Goal: Task Accomplishment & Management: Manage account settings

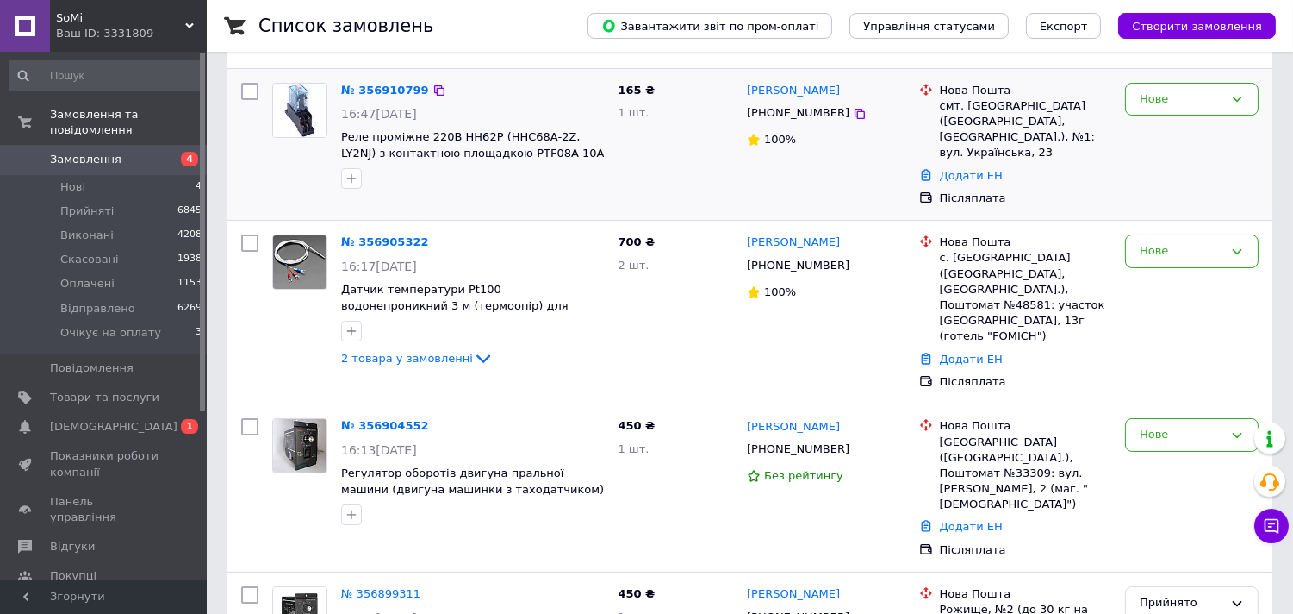
scroll to position [135, 0]
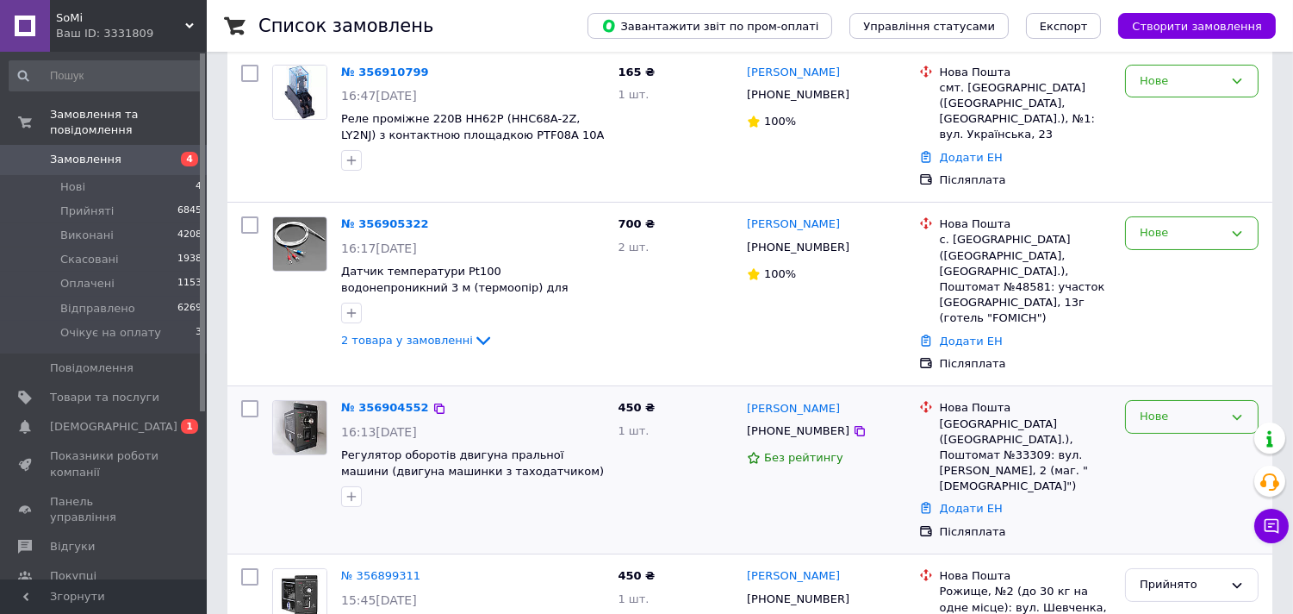
click at [1220, 408] on div "Нове" at bounding box center [1182, 417] width 84 height 18
click at [1212, 437] on li "Прийнято" at bounding box center [1192, 453] width 132 height 32
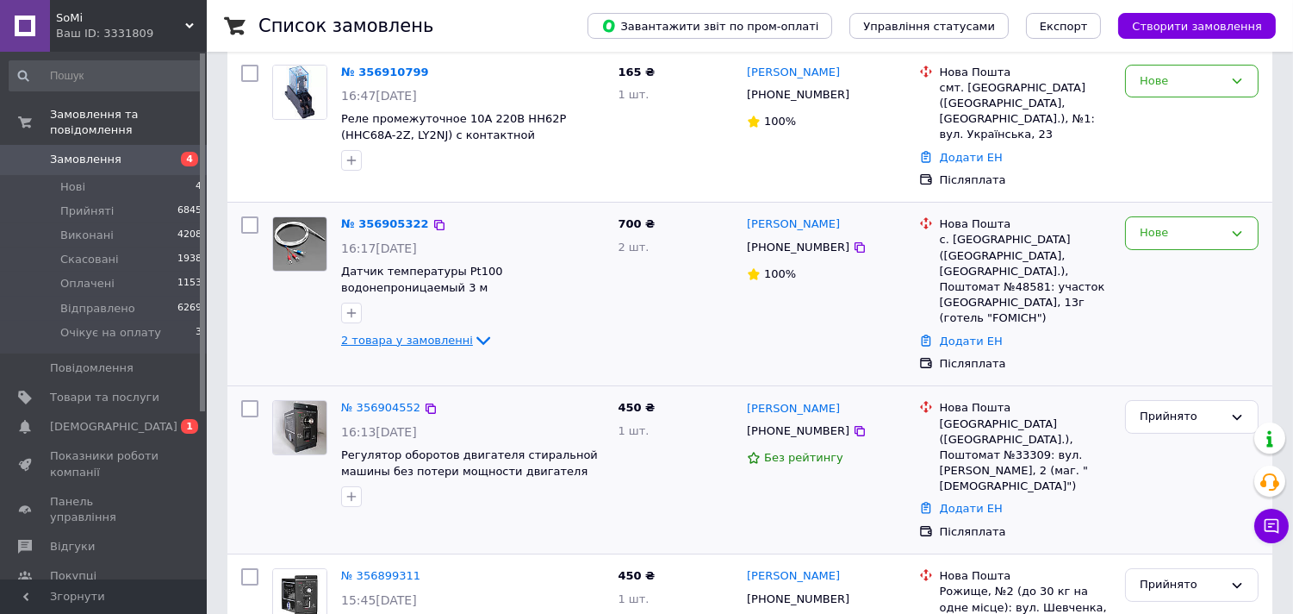
click at [425, 333] on span "2 товара у замовленні" at bounding box center [407, 339] width 132 height 13
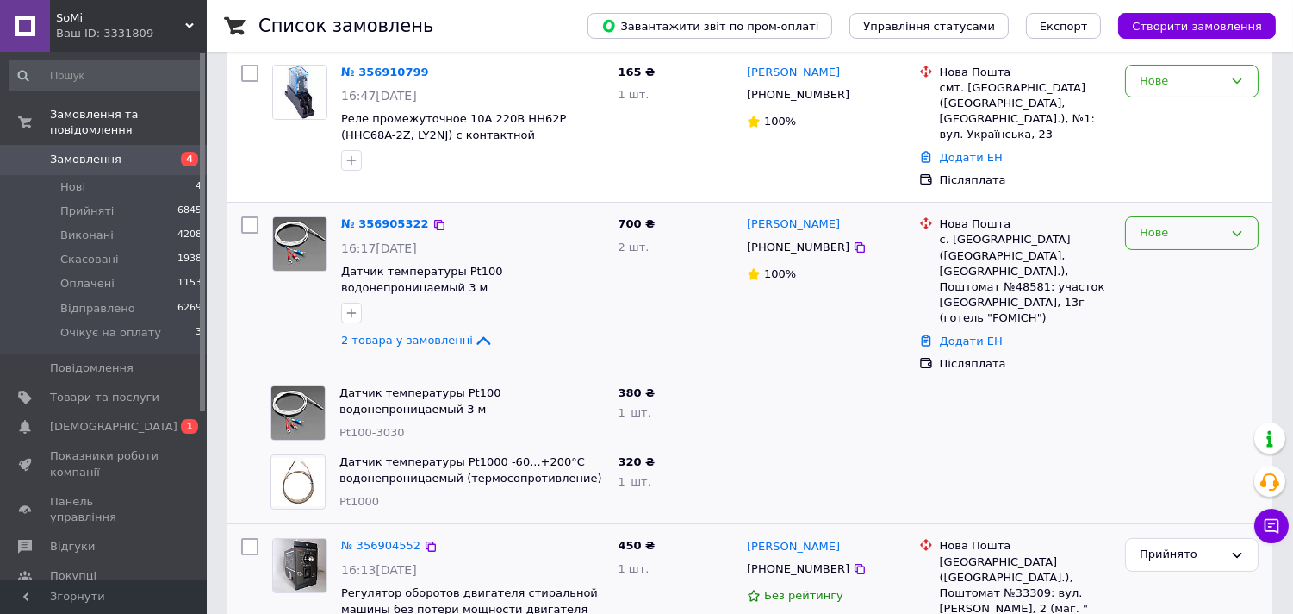
click at [1168, 224] on div "Нове" at bounding box center [1182, 233] width 84 height 18
click at [1175, 253] on li "Прийнято" at bounding box center [1192, 269] width 132 height 32
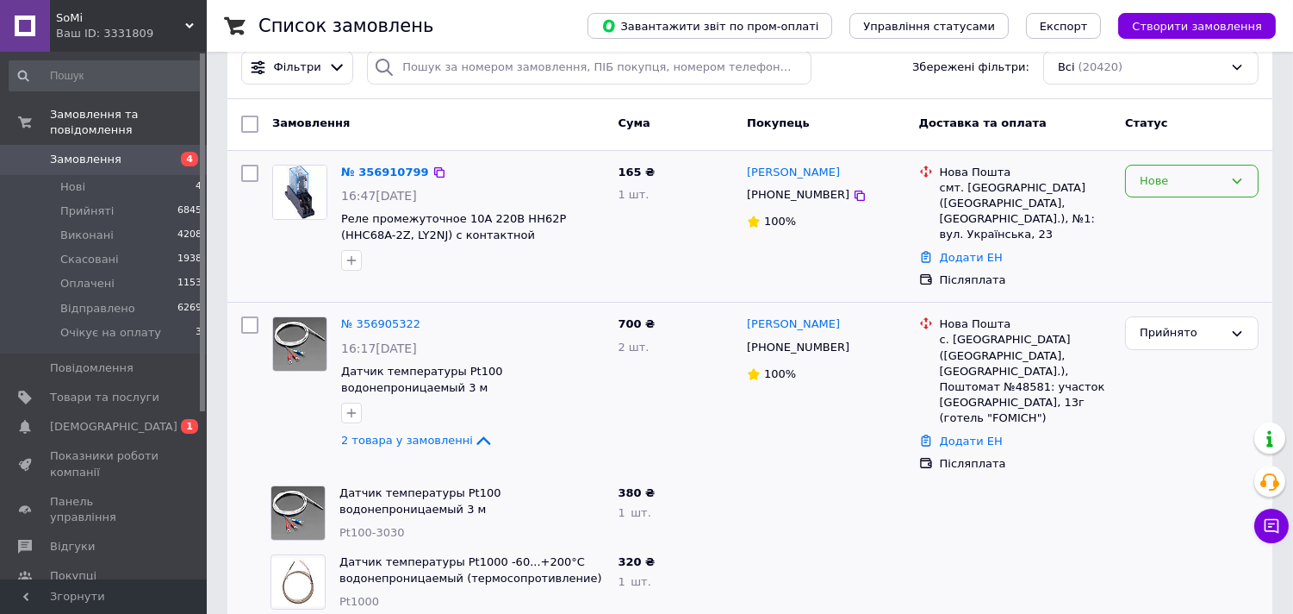
click at [1209, 195] on div "Нове" at bounding box center [1192, 182] width 134 height 34
click at [1203, 215] on li "Прийнято" at bounding box center [1192, 217] width 132 height 32
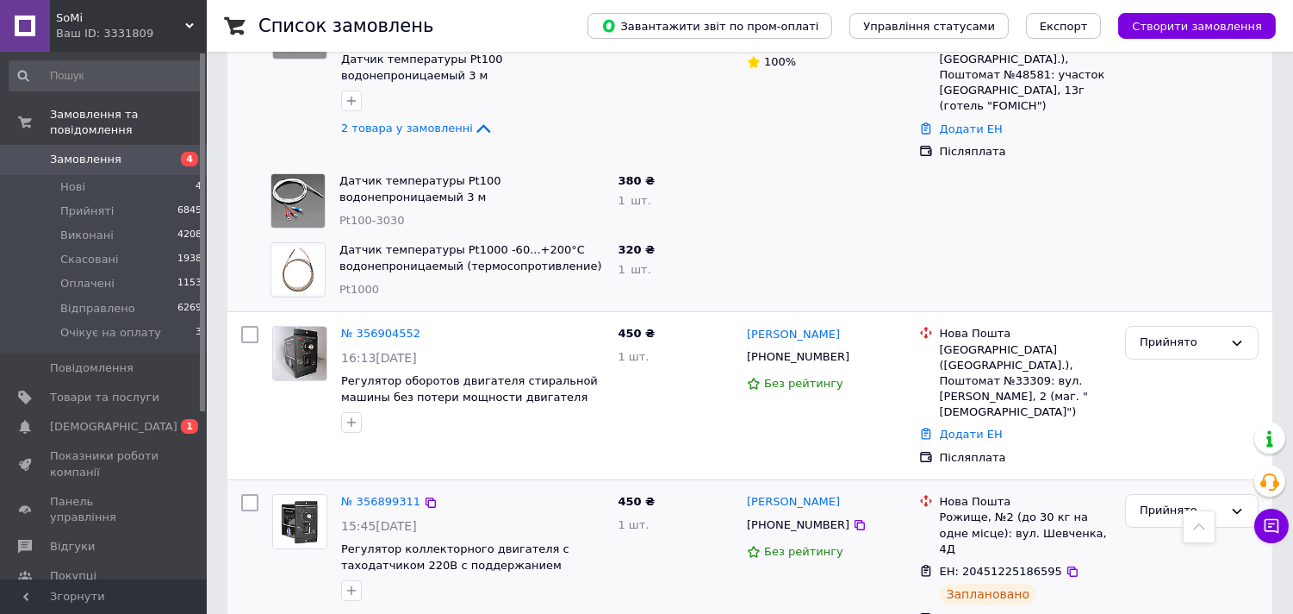
scroll to position [341, 0]
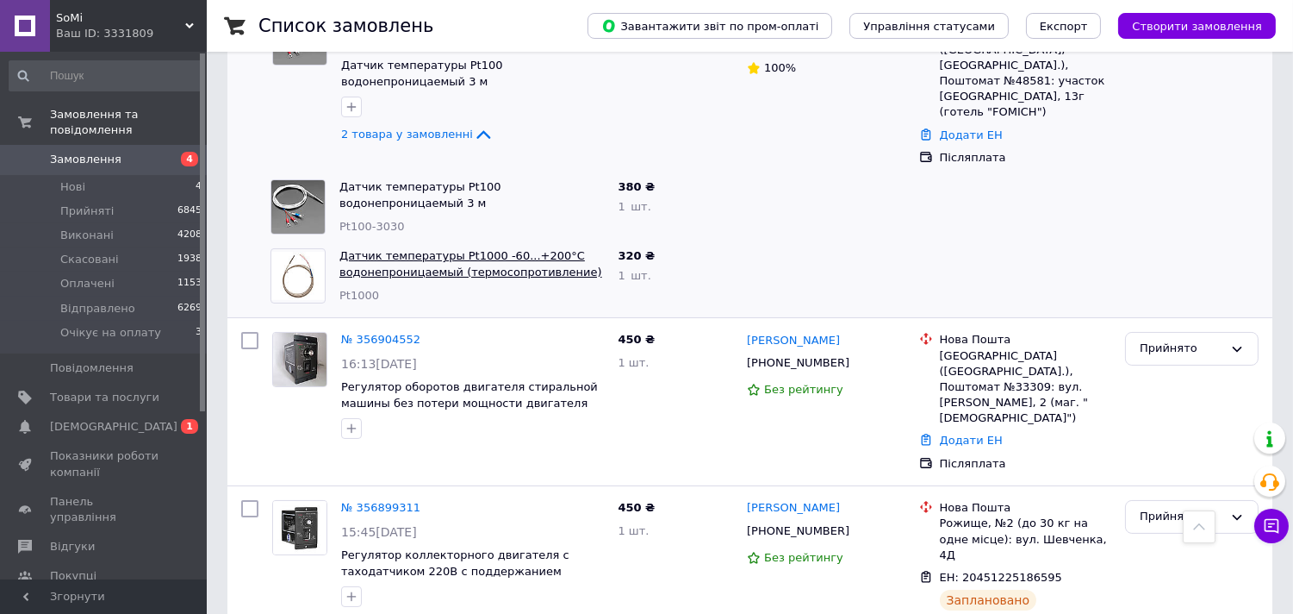
click at [477, 249] on link "Датчик температуры Pt1000 -60...+200°C водонепроницаемый (термосопротивление) д…" at bounding box center [471, 271] width 263 height 45
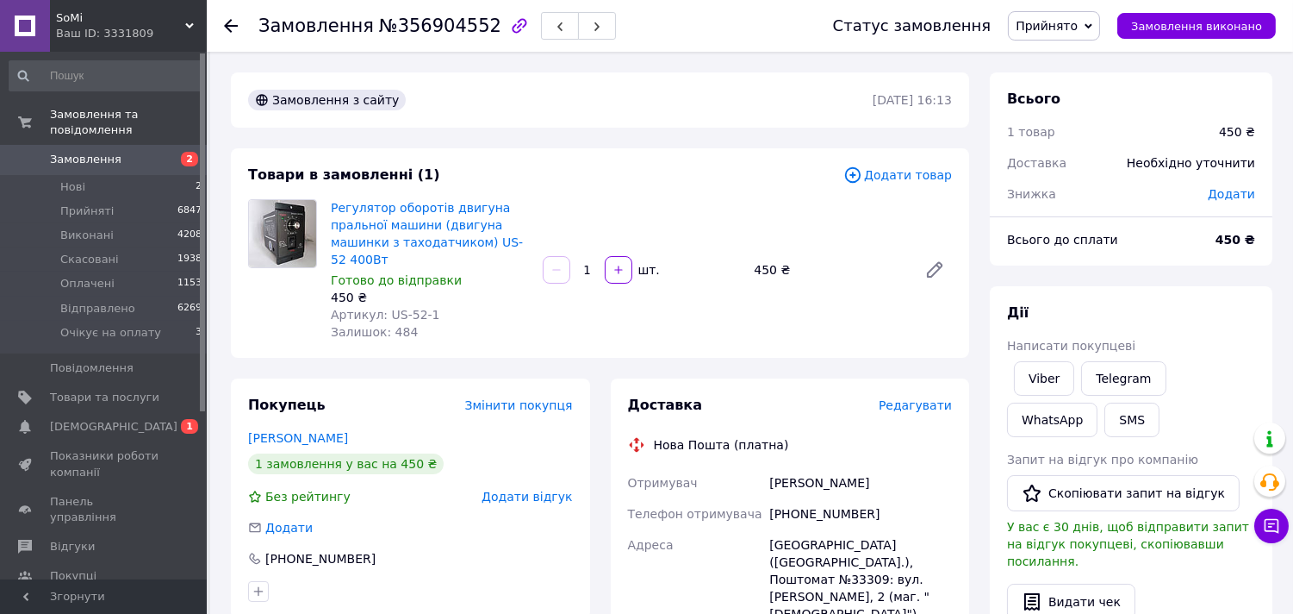
click at [905, 405] on span "Редагувати" at bounding box center [915, 405] width 73 height 14
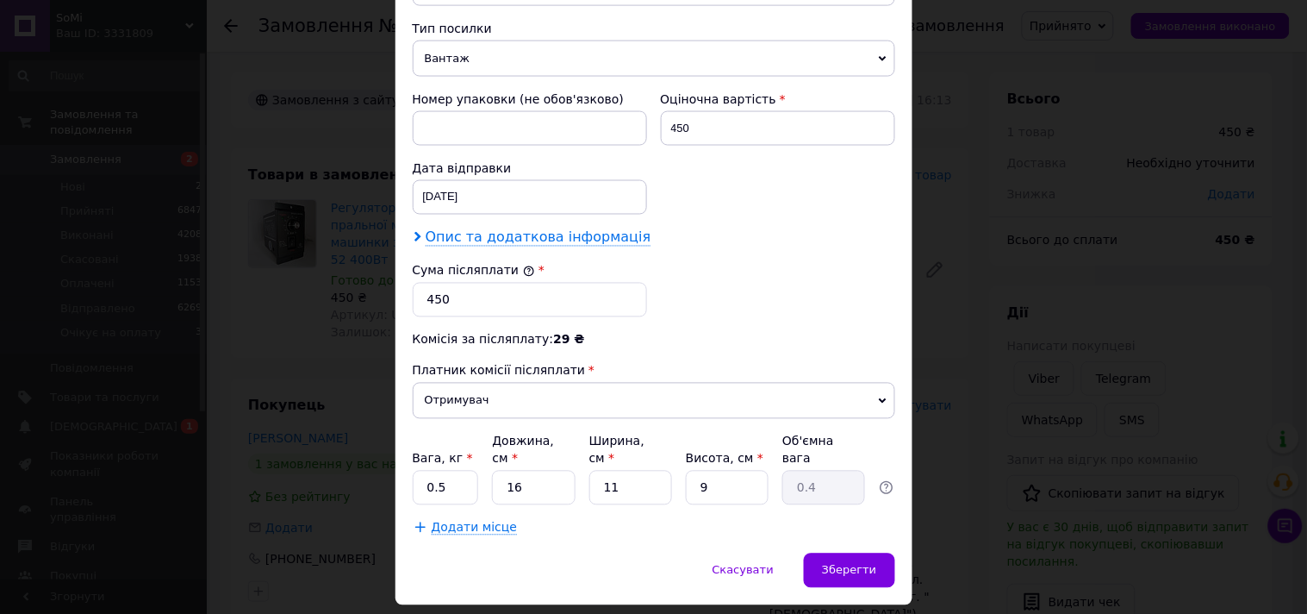
scroll to position [668, 0]
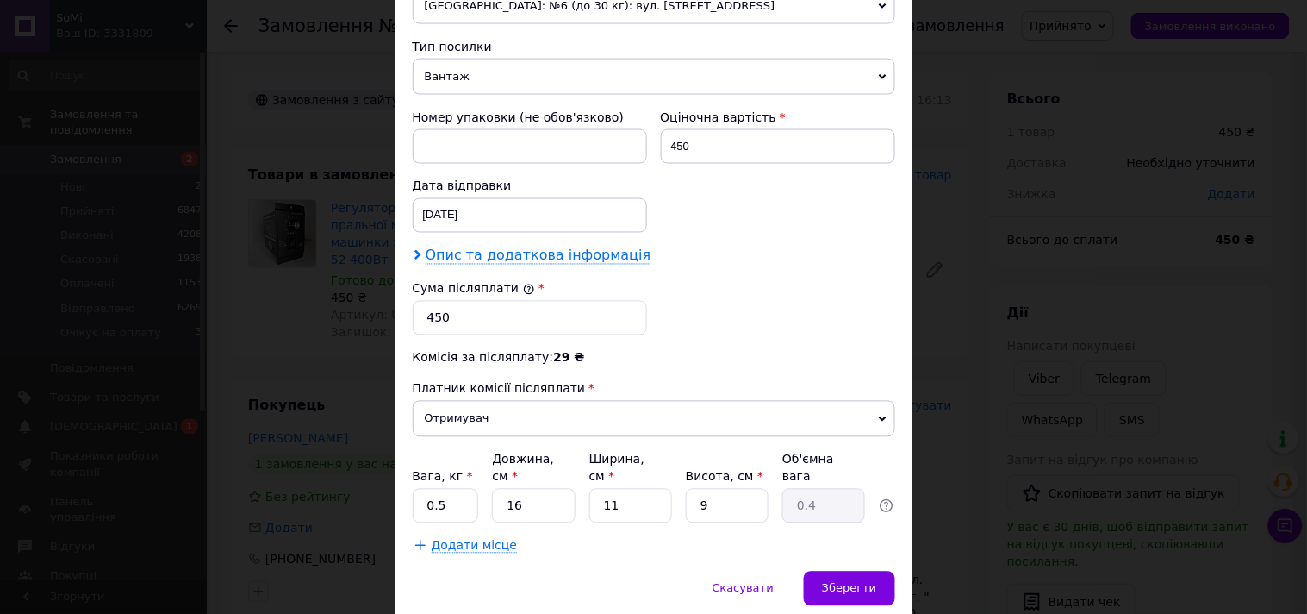
click at [448, 247] on span "Опис та додаткова інформація" at bounding box center [539, 255] width 226 height 17
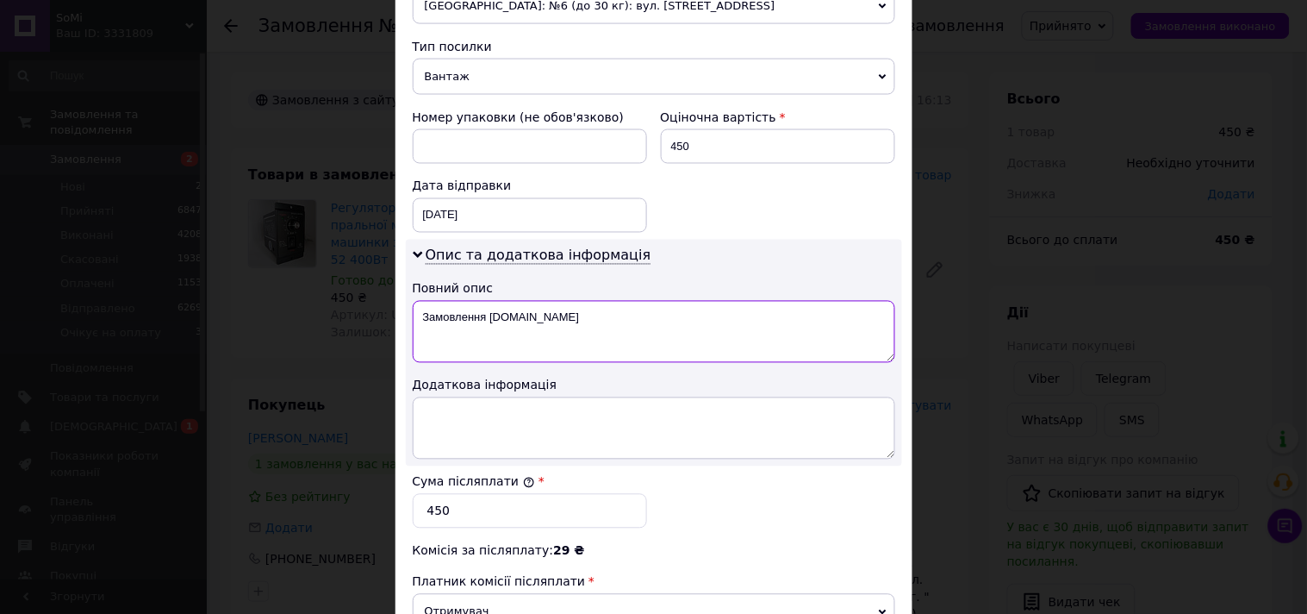
click at [557, 313] on textarea "Замовлення Prom.ua" at bounding box center [654, 332] width 483 height 62
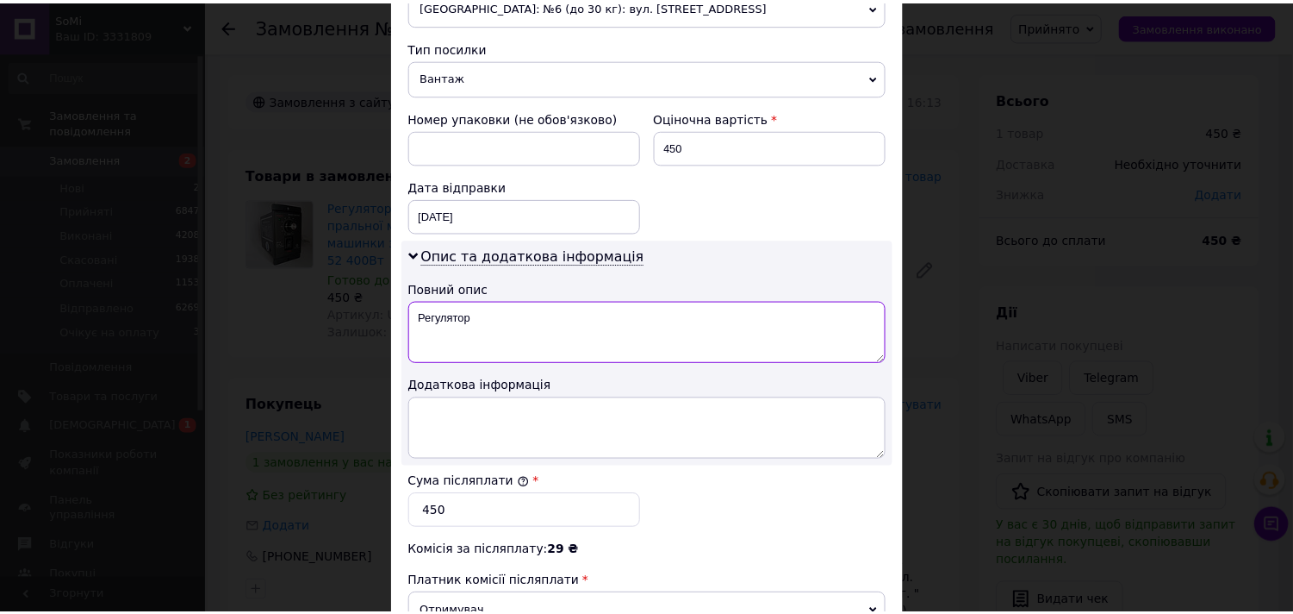
scroll to position [897, 0]
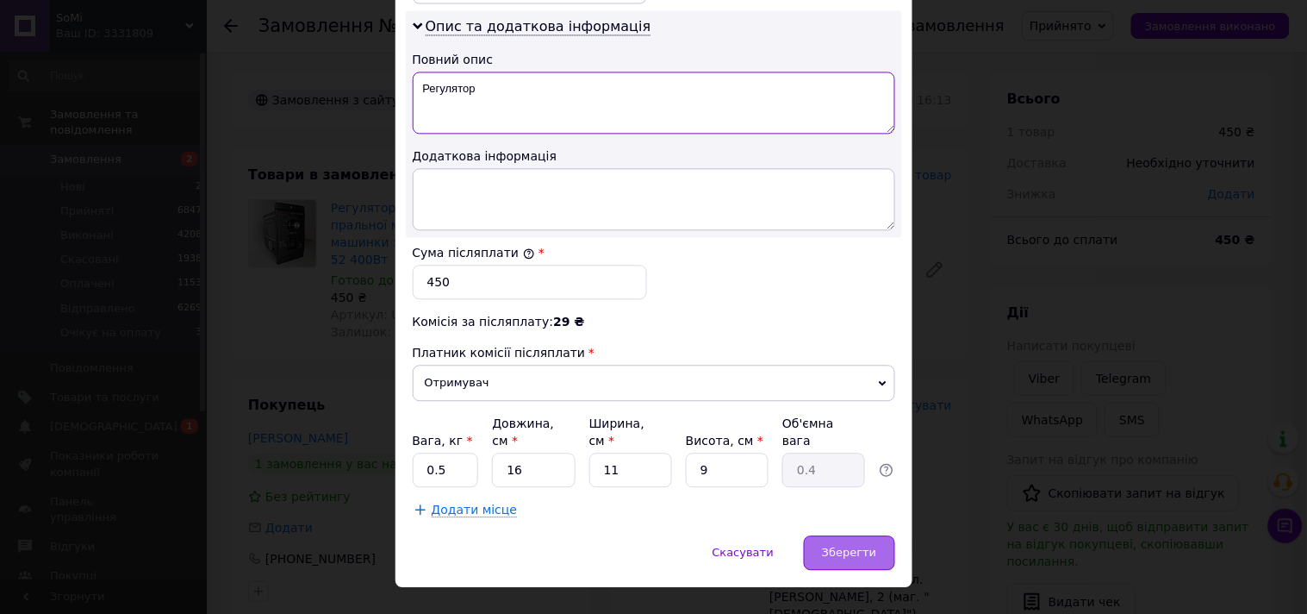
type textarea "Регулятор"
click at [836, 545] on span "Зберегти" at bounding box center [849, 551] width 54 height 13
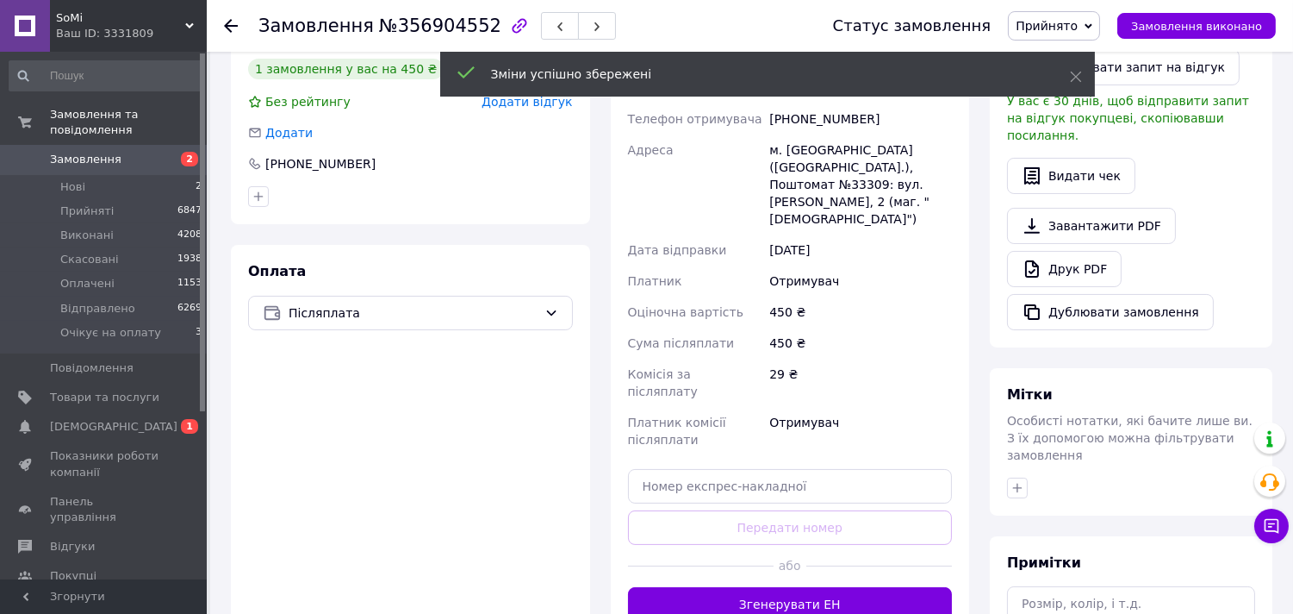
scroll to position [394, 0]
click at [832, 588] on button "Згенерувати ЕН" at bounding box center [790, 605] width 325 height 34
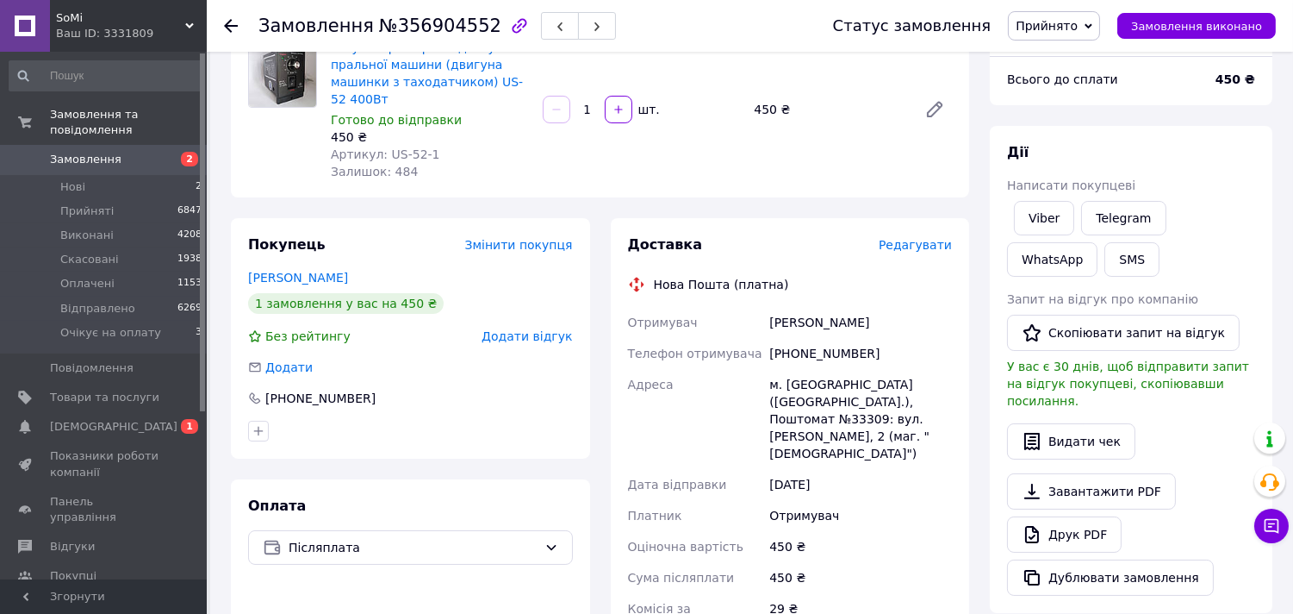
scroll to position [159, 0]
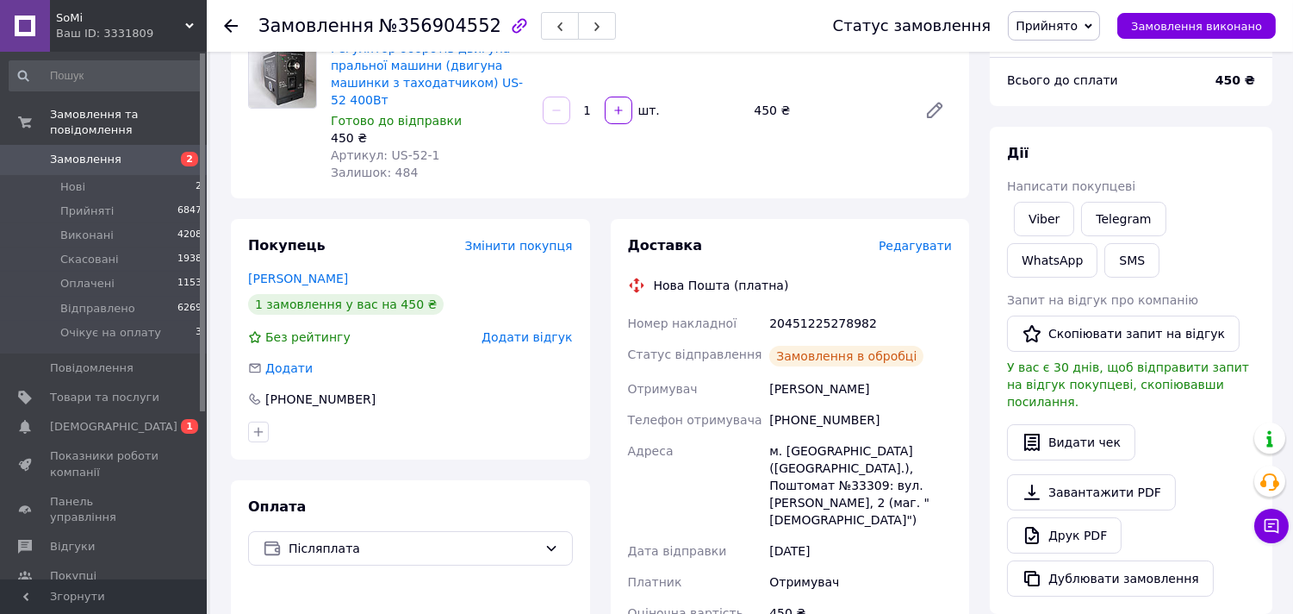
click at [832, 321] on div "20451225278982" at bounding box center [861, 323] width 190 height 31
copy div "20451225278982"
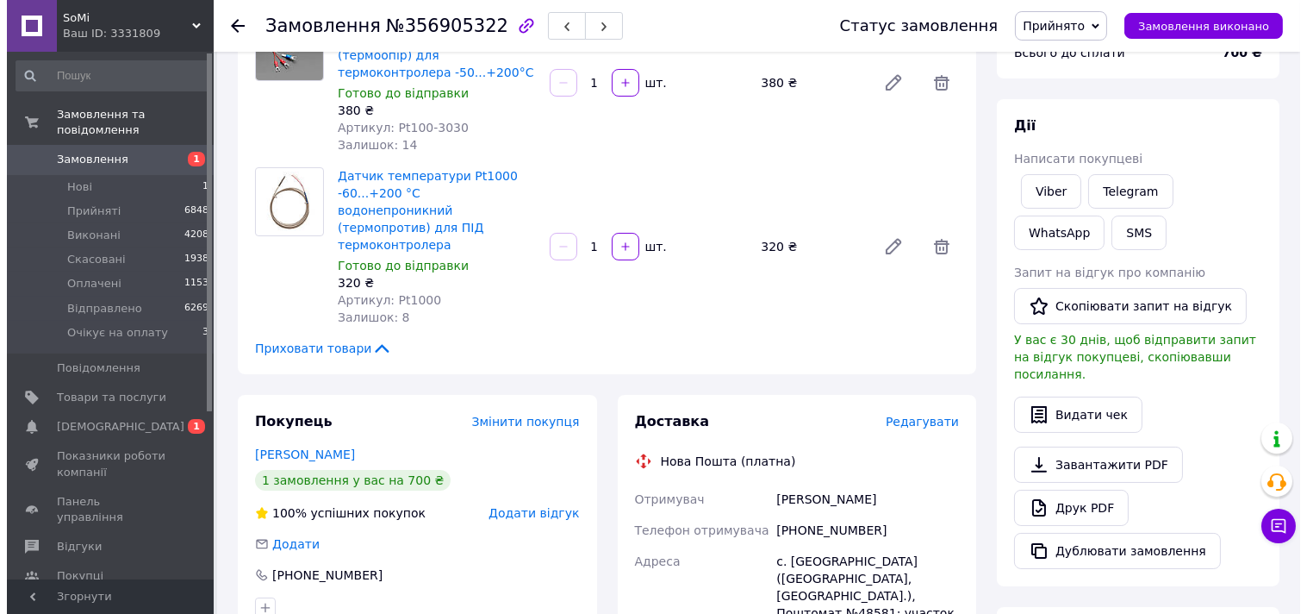
scroll to position [188, 0]
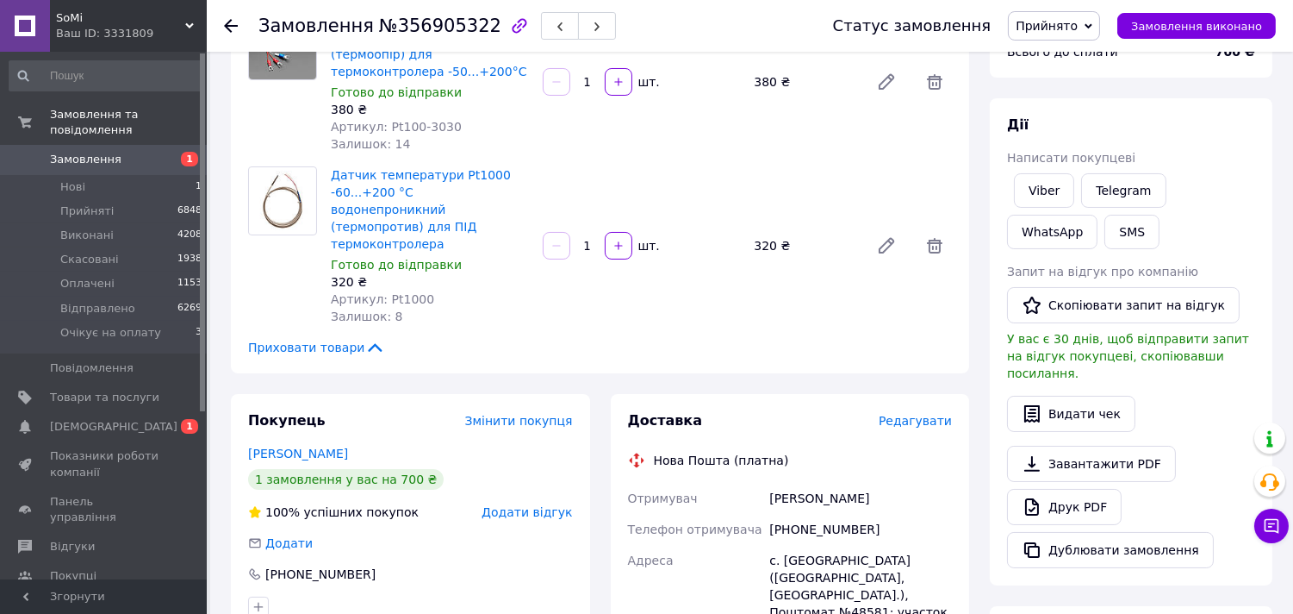
click at [919, 414] on span "Редагувати" at bounding box center [915, 421] width 73 height 14
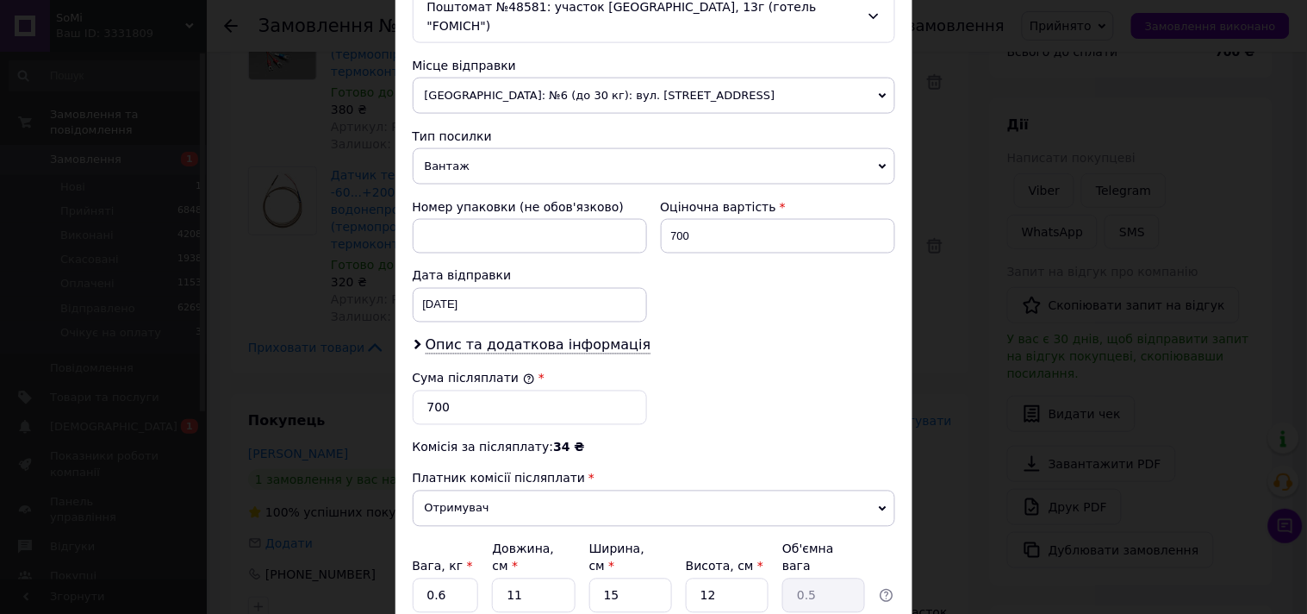
scroll to position [581, 0]
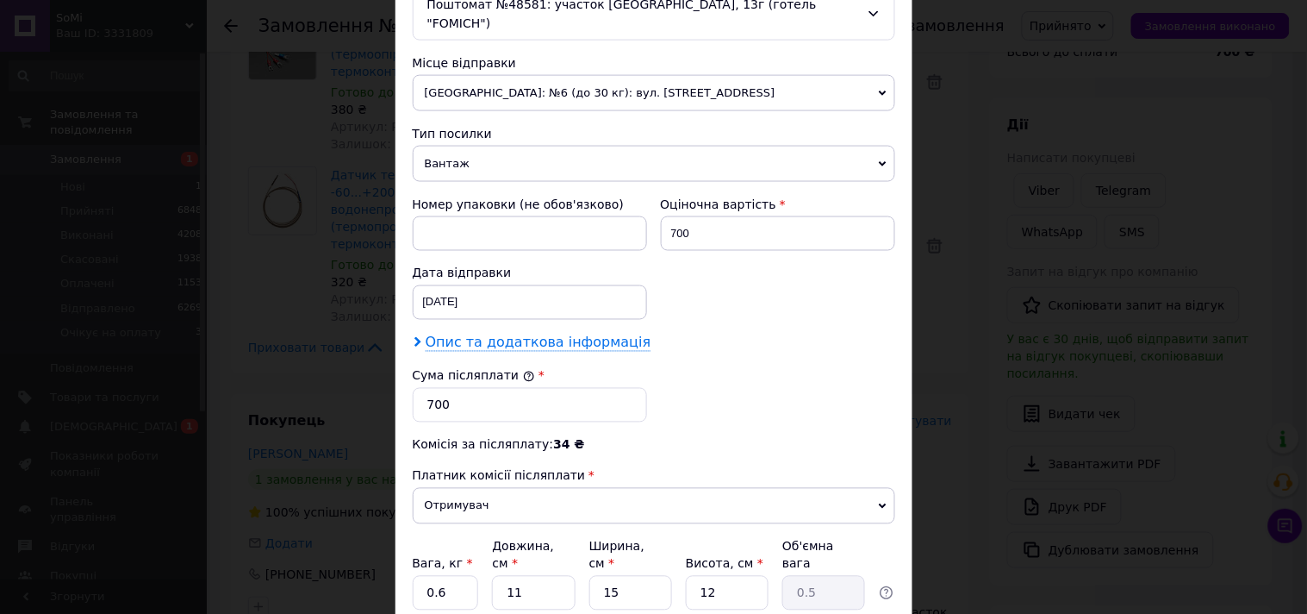
click at [586, 334] on span "Опис та додаткова інформація" at bounding box center [539, 342] width 226 height 17
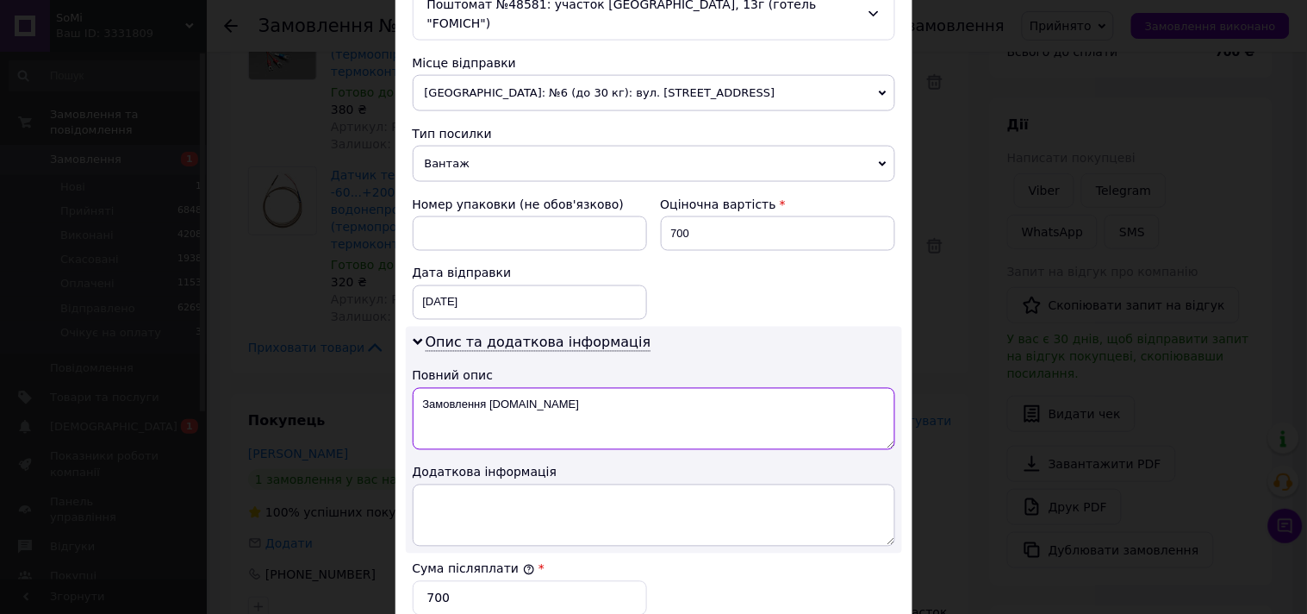
click at [675, 425] on textarea "Замовлення Prom.ua" at bounding box center [654, 419] width 483 height 62
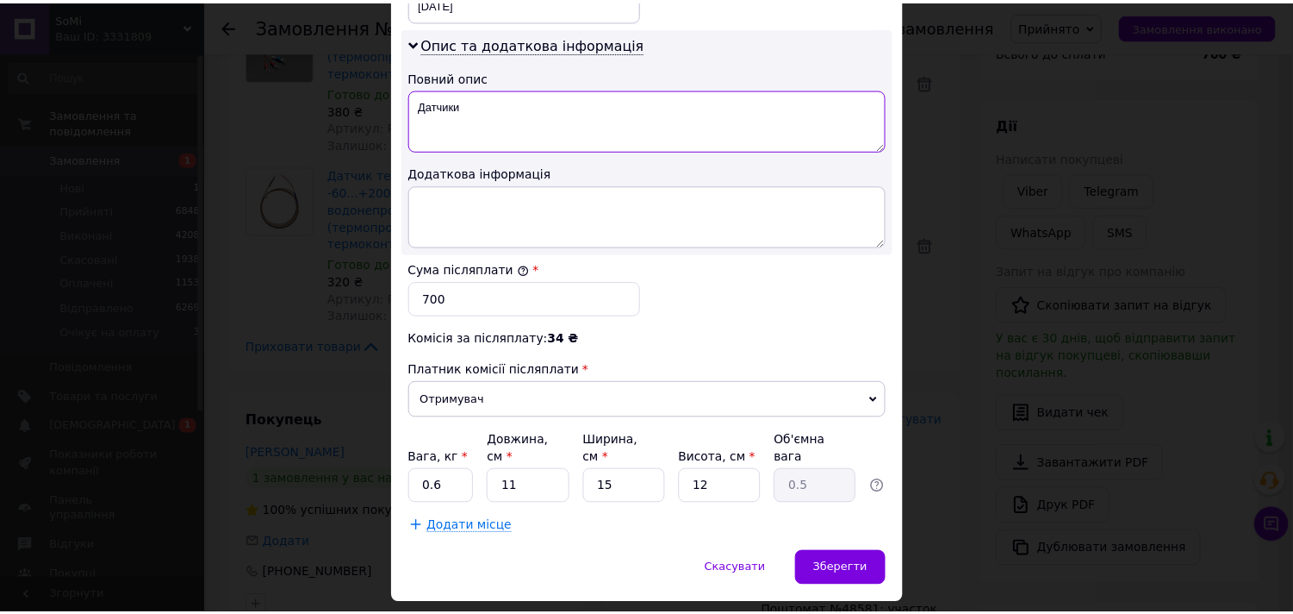
scroll to position [897, 0]
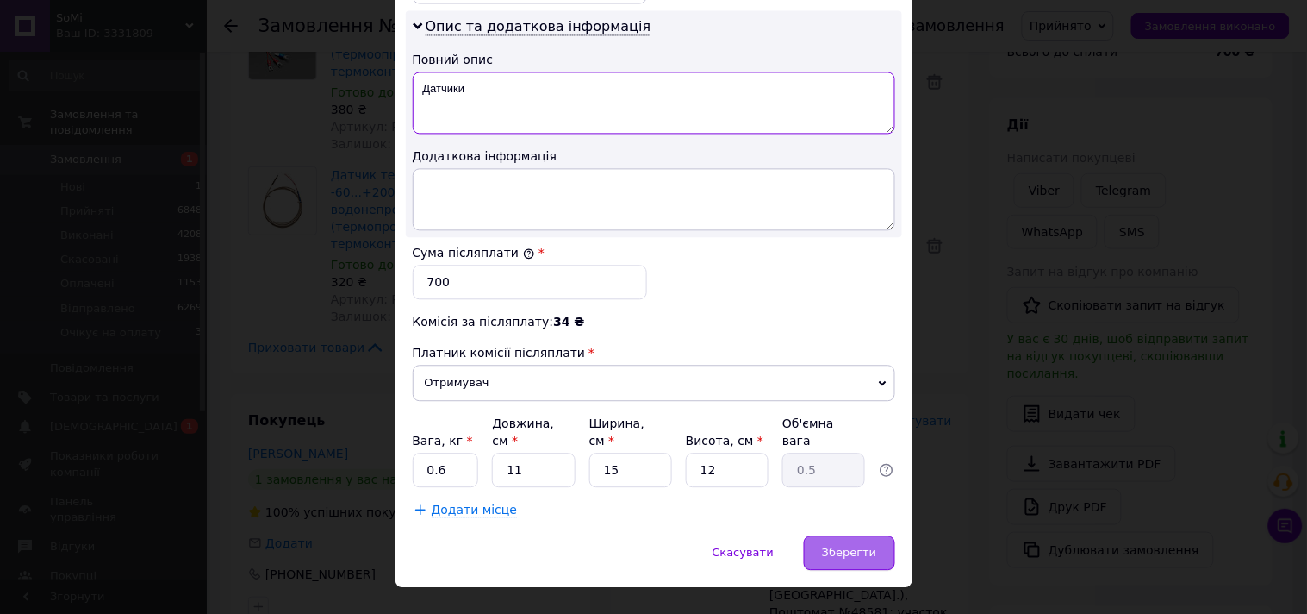
type textarea "Датчики"
click at [858, 535] on div "Зберегти" at bounding box center [849, 552] width 90 height 34
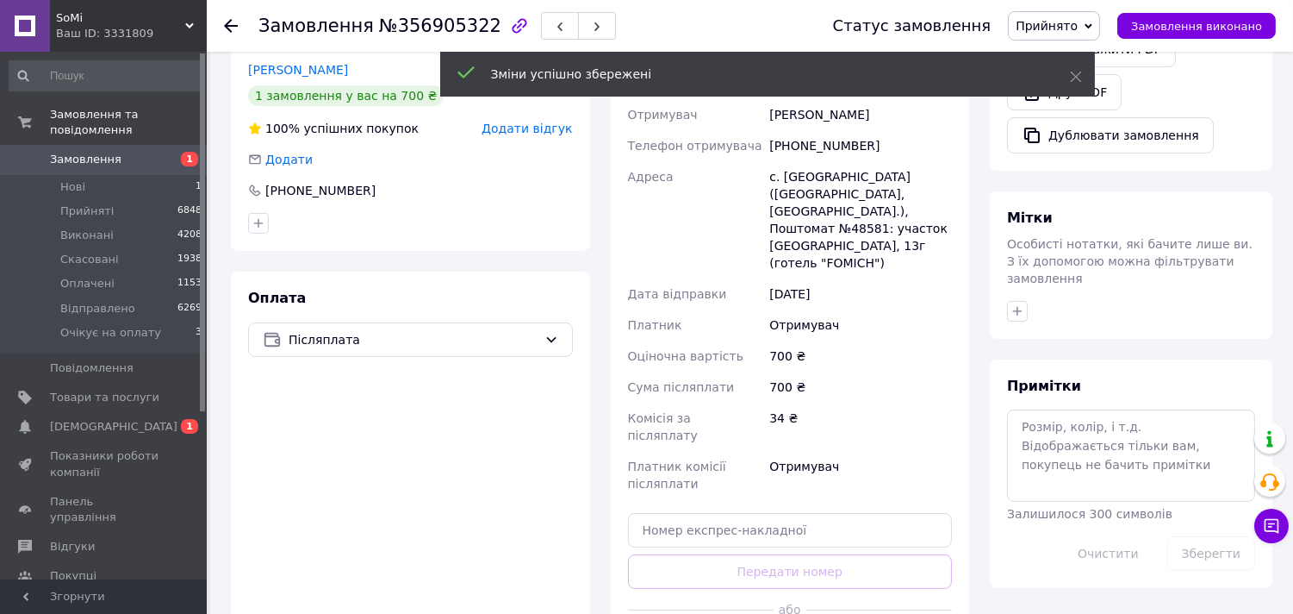
scroll to position [583, 0]
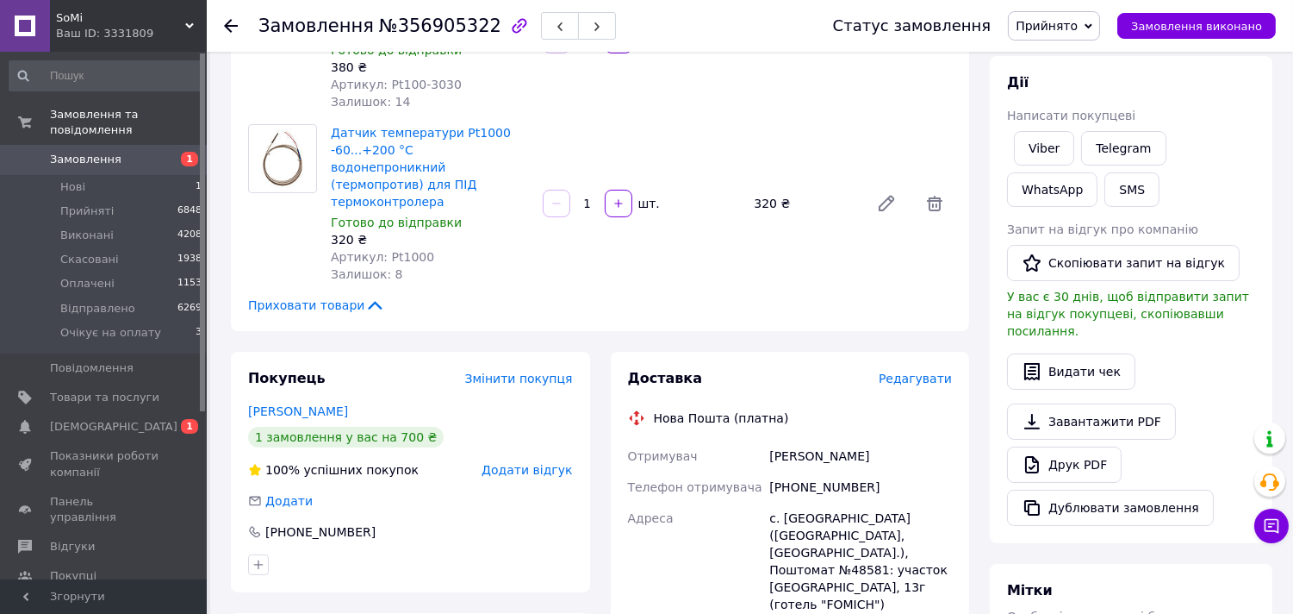
scroll to position [201, 0]
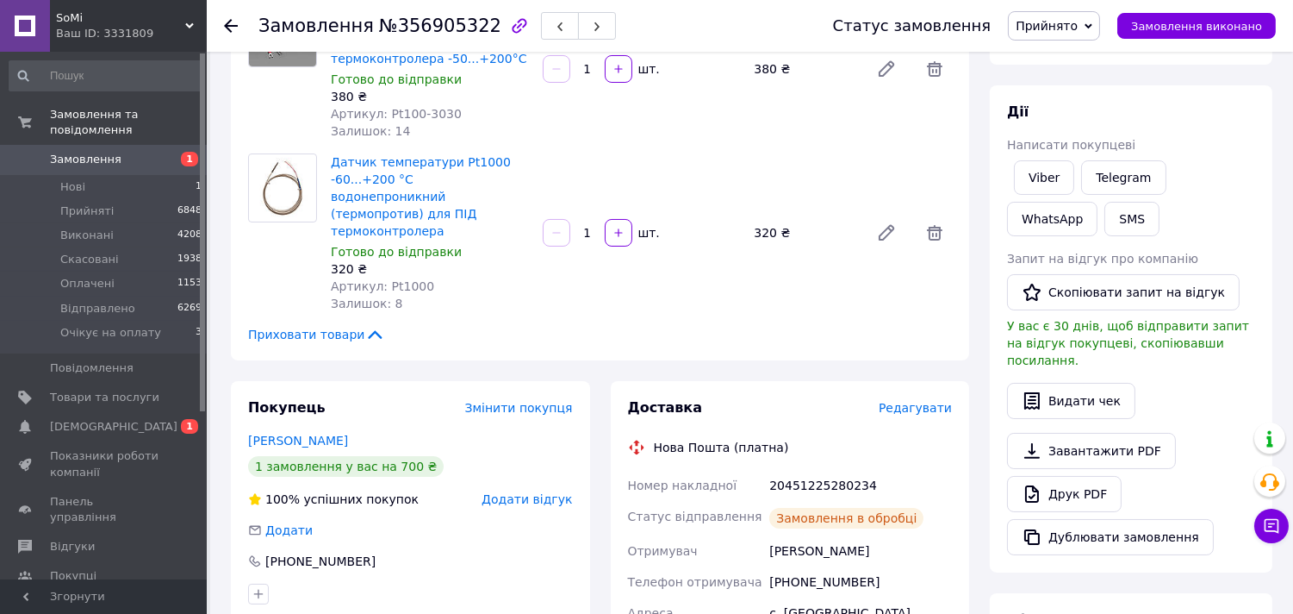
click at [824, 470] on div "20451225280234" at bounding box center [861, 485] width 190 height 31
copy div "20451225280234"
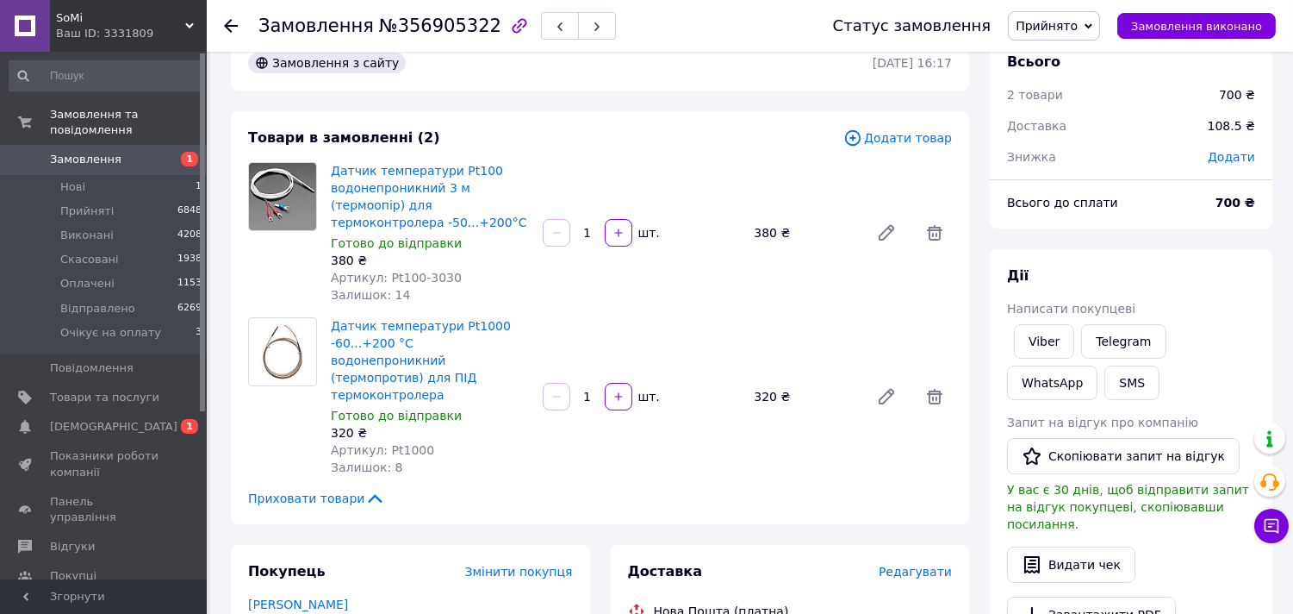
scroll to position [36, 0]
click at [146, 152] on span "Замовлення" at bounding box center [104, 160] width 109 height 16
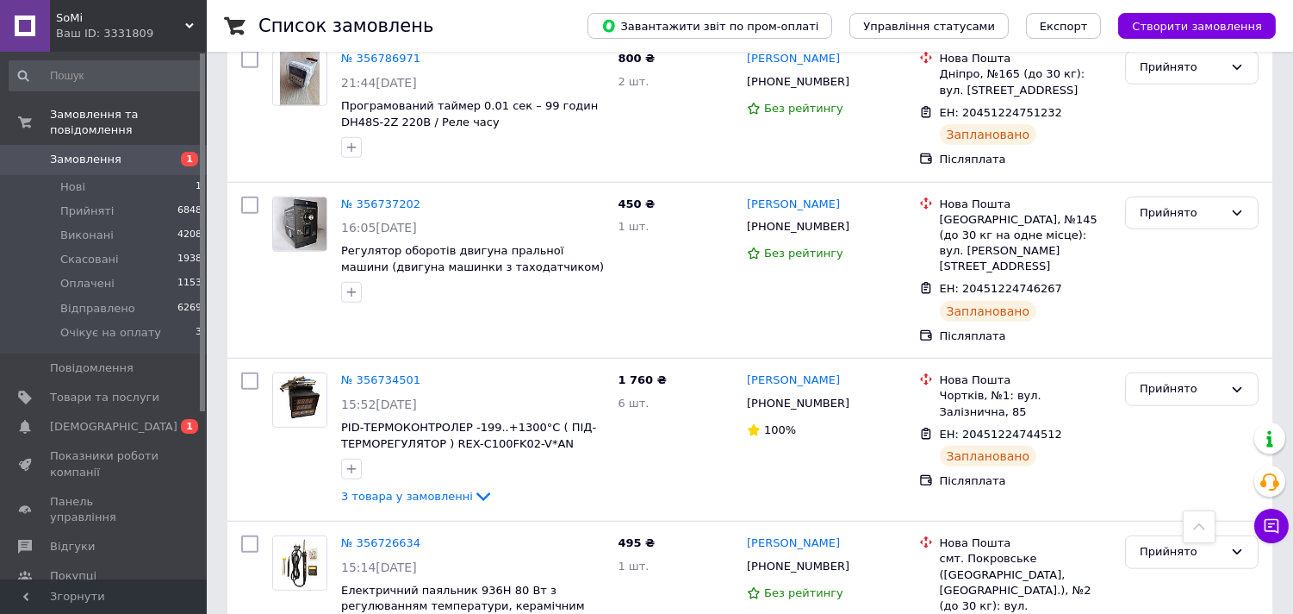
scroll to position [2745, 0]
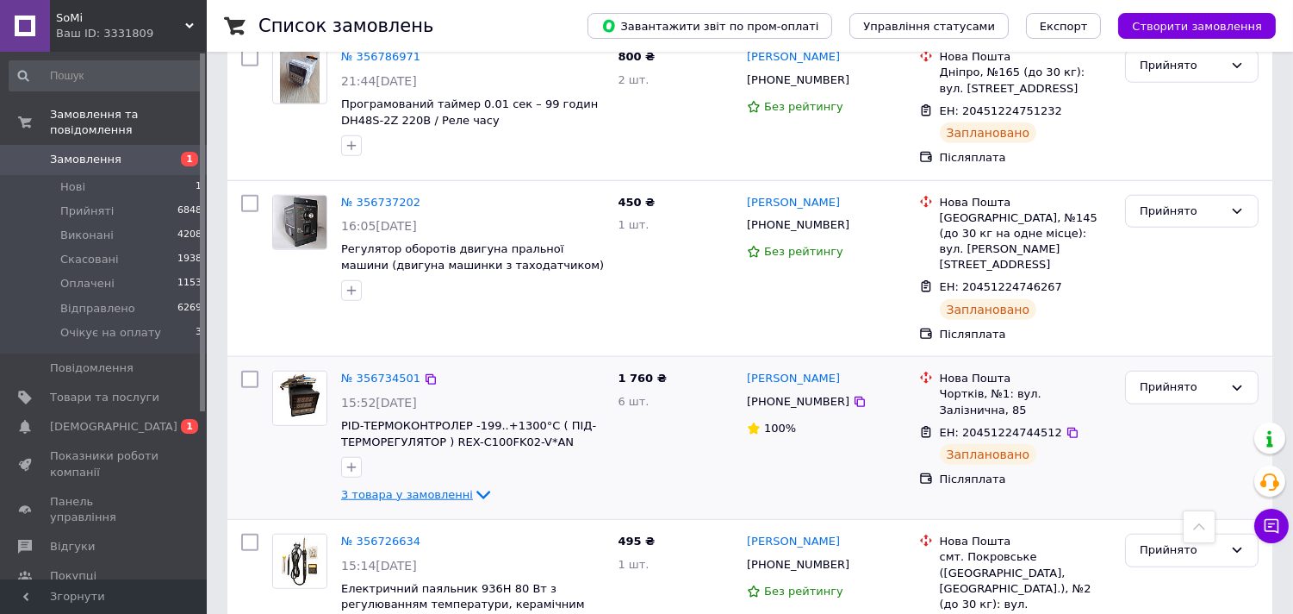
click at [427, 488] on span "3 товара у замовленні" at bounding box center [407, 494] width 132 height 13
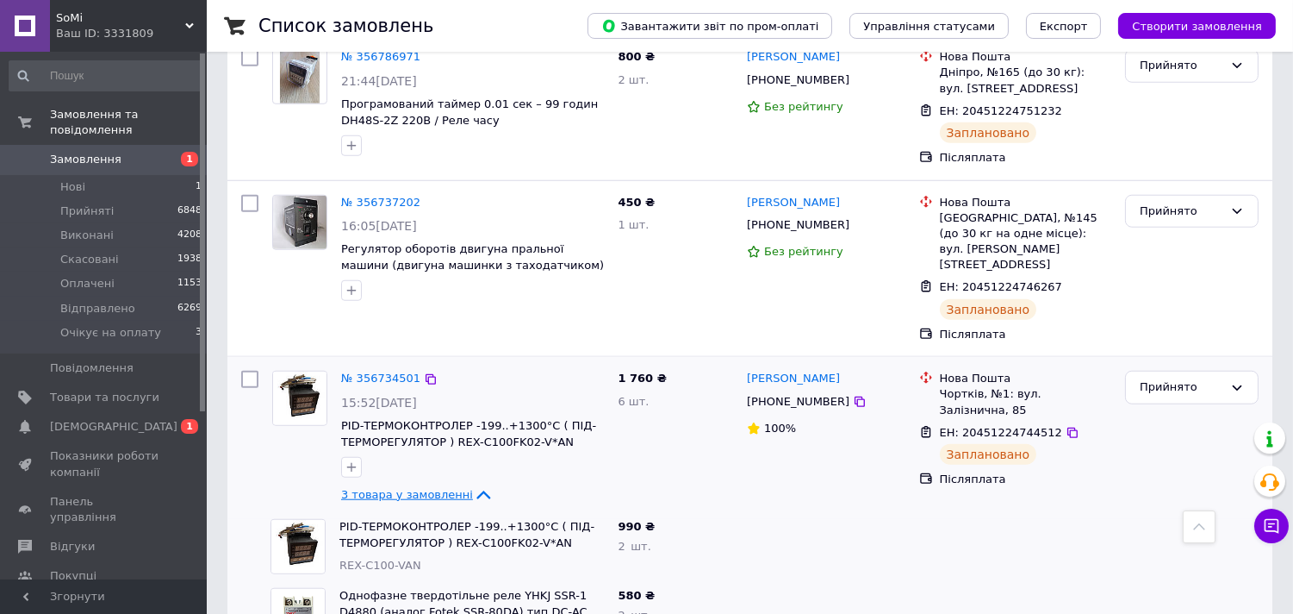
click at [445, 488] on span "3 товара у замовленні" at bounding box center [407, 494] width 132 height 13
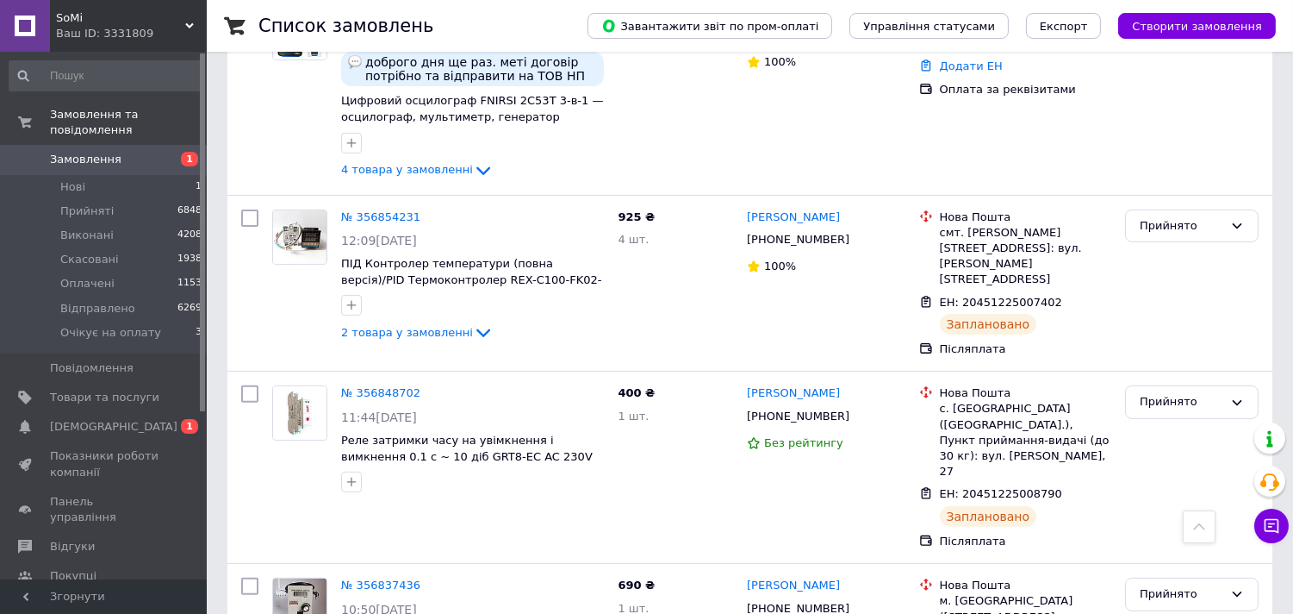
scroll to position [1050, 0]
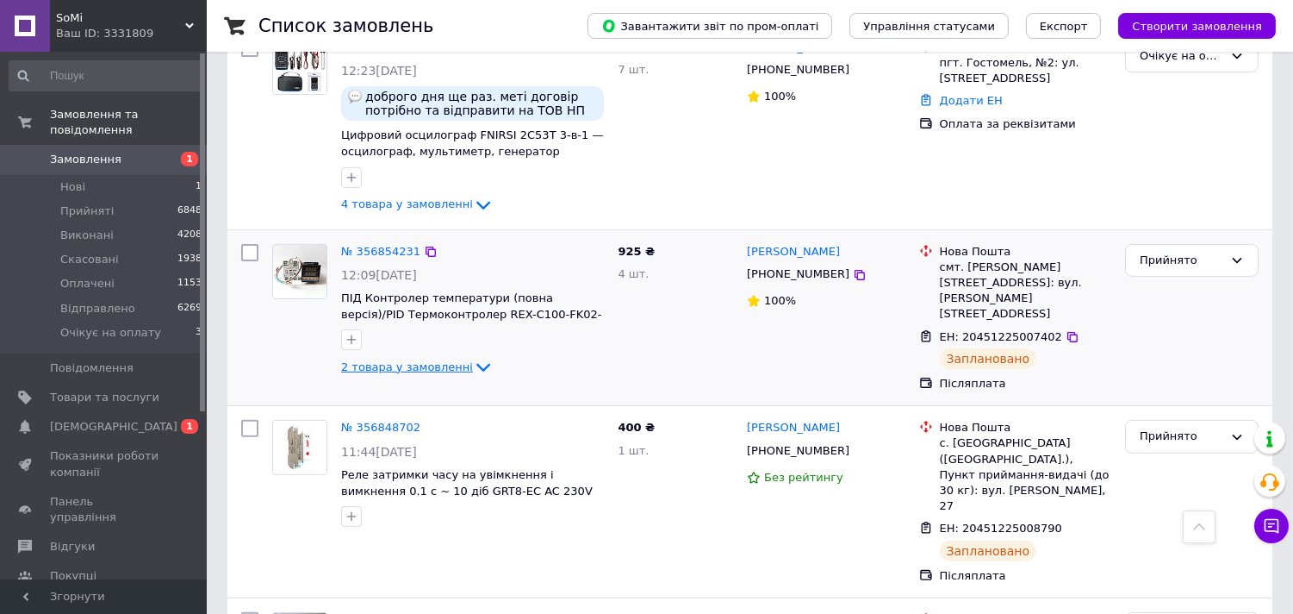
click at [451, 360] on span "2 товара у замовленні" at bounding box center [407, 366] width 132 height 13
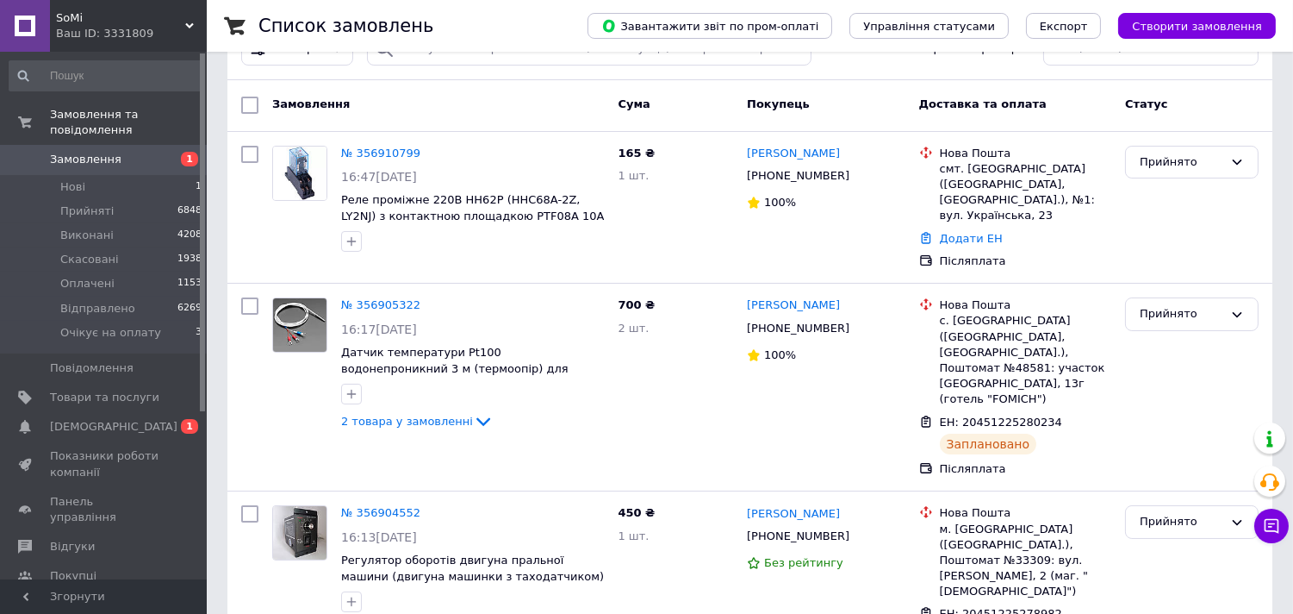
scroll to position [16, 0]
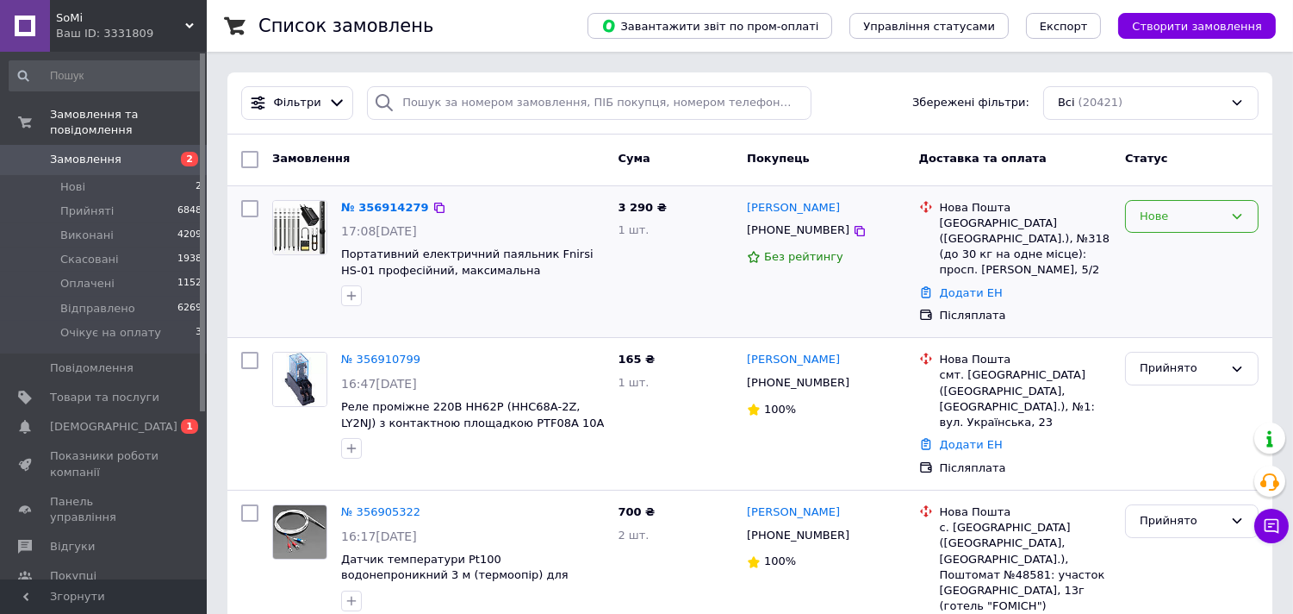
click at [1224, 227] on div "Нове" at bounding box center [1192, 217] width 134 height 34
click at [1192, 259] on li "Прийнято" at bounding box center [1192, 252] width 132 height 32
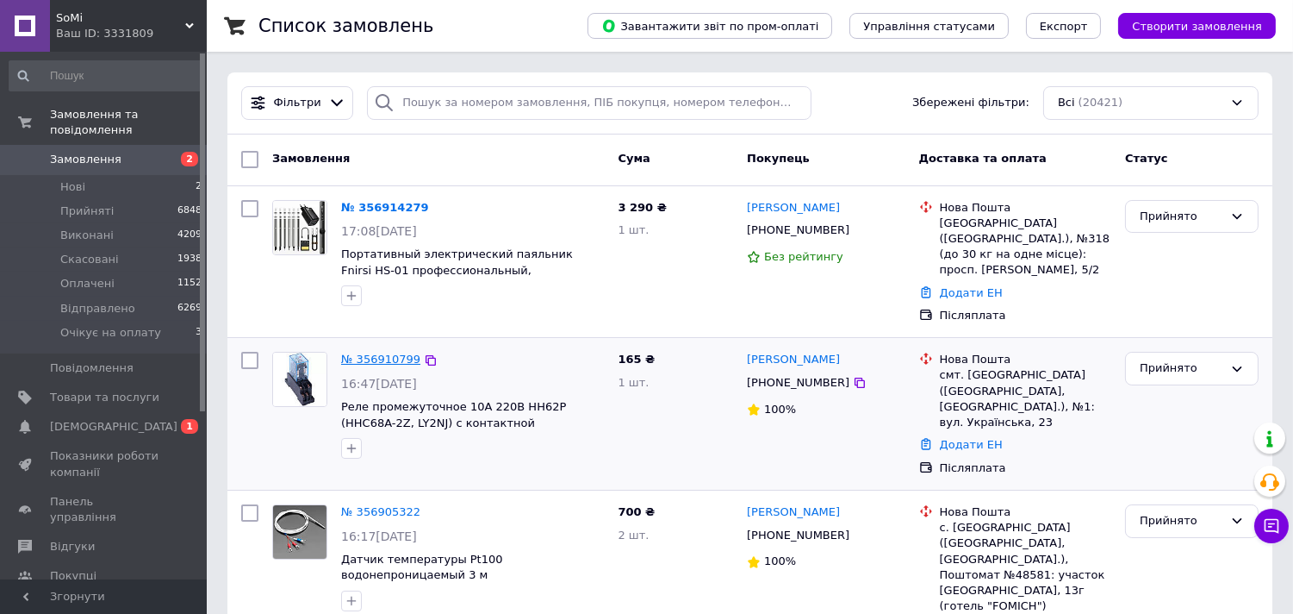
click at [365, 352] on link "№ 356910799" at bounding box center [380, 358] width 79 height 13
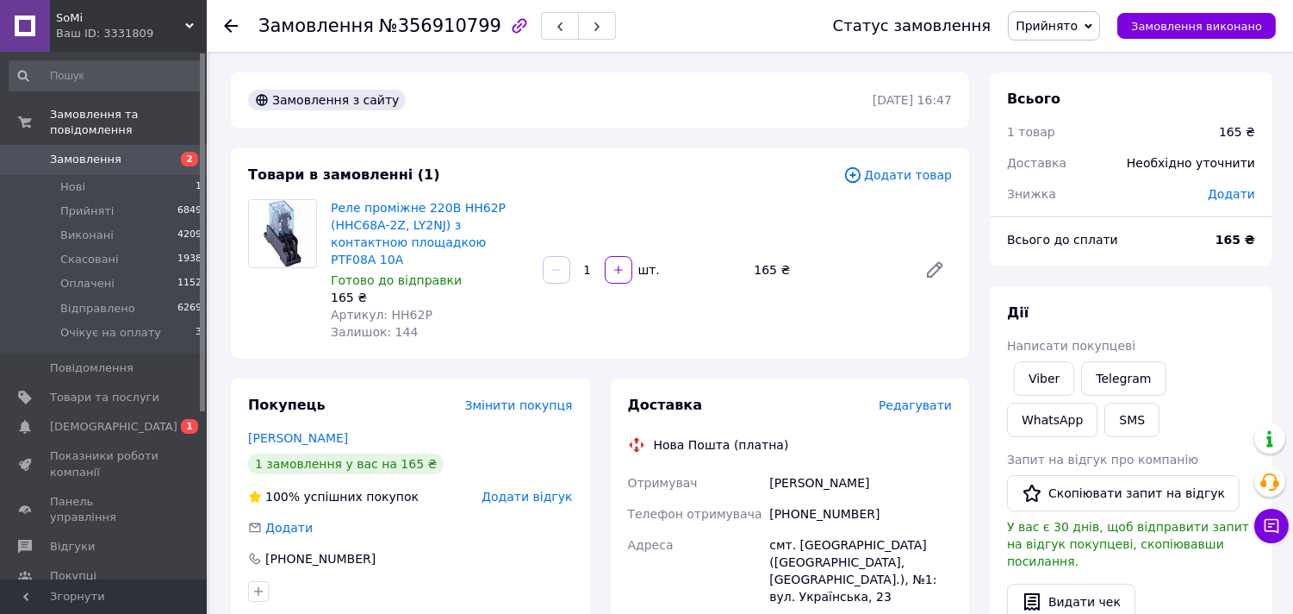
click at [948, 398] on span "Редагувати" at bounding box center [915, 405] width 73 height 14
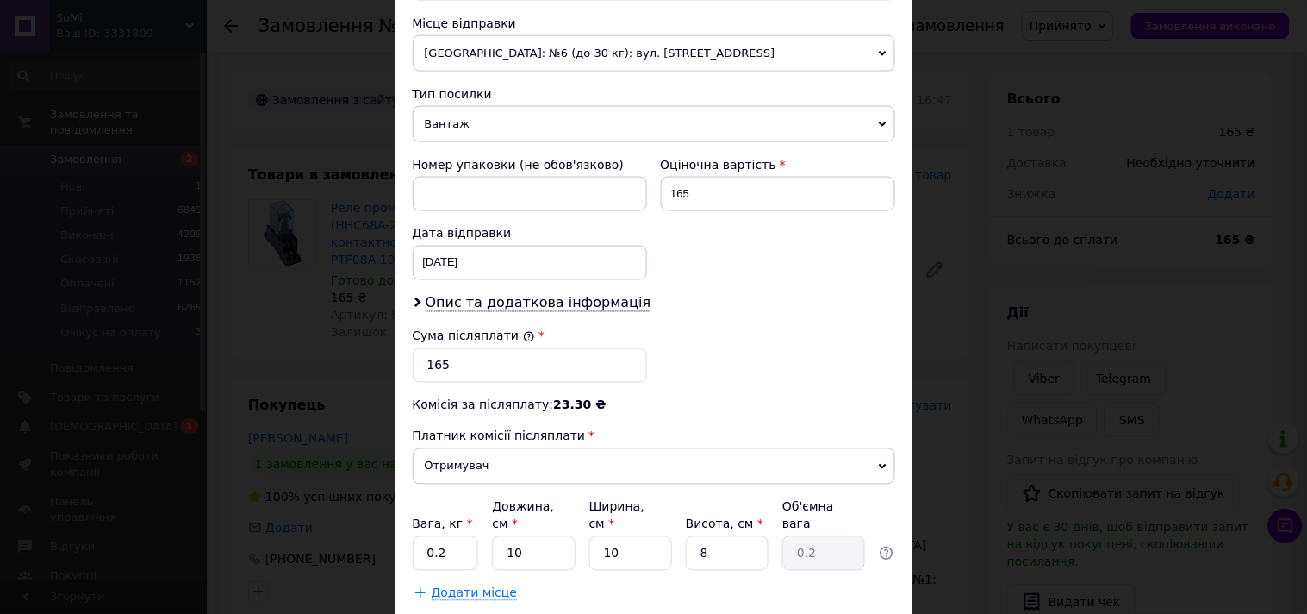
scroll to position [624, 0]
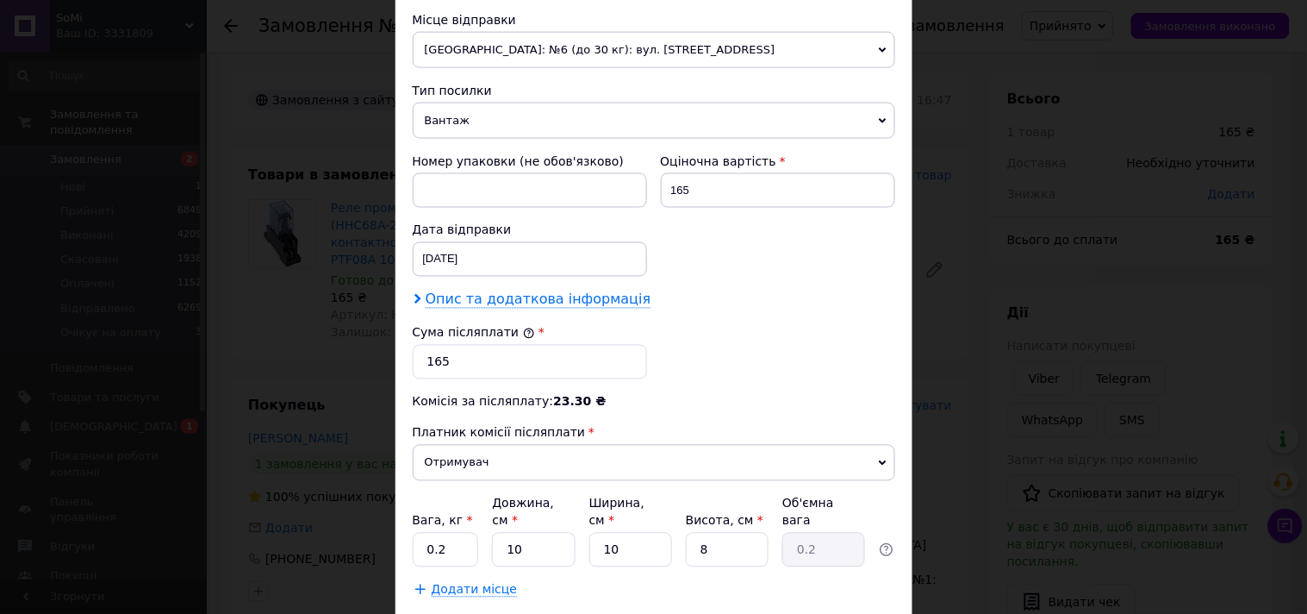
click at [595, 291] on span "Опис та додаткова інформація" at bounding box center [539, 299] width 226 height 17
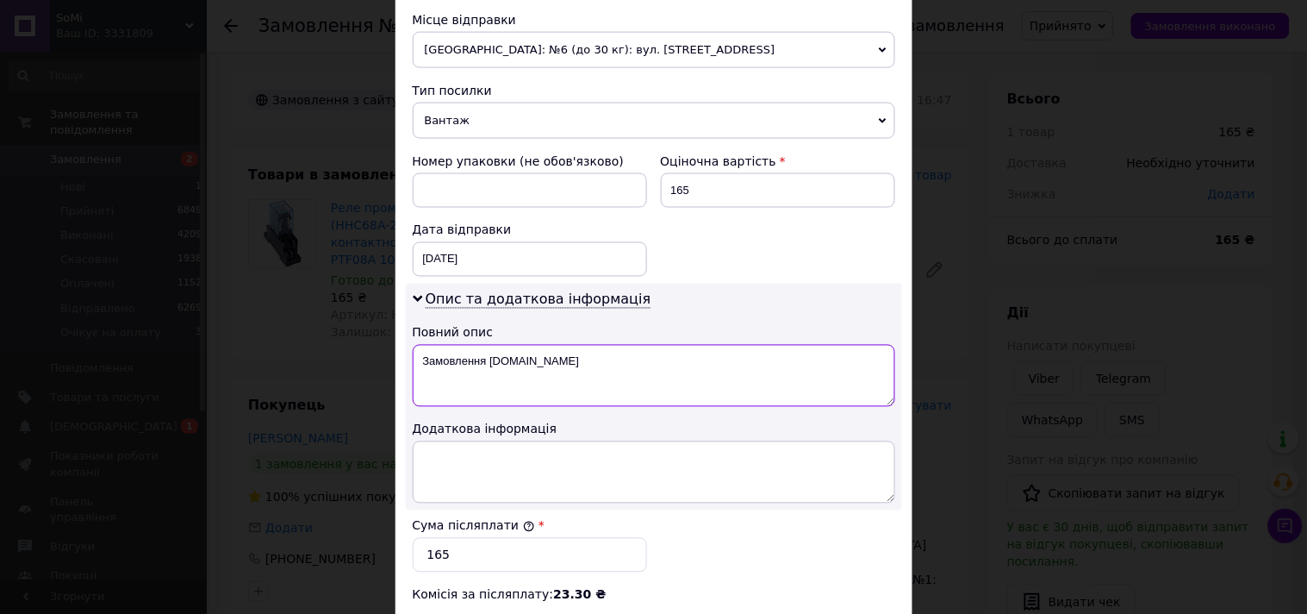
click at [626, 345] on textarea "Замовлення [DOMAIN_NAME]" at bounding box center [654, 376] width 483 height 62
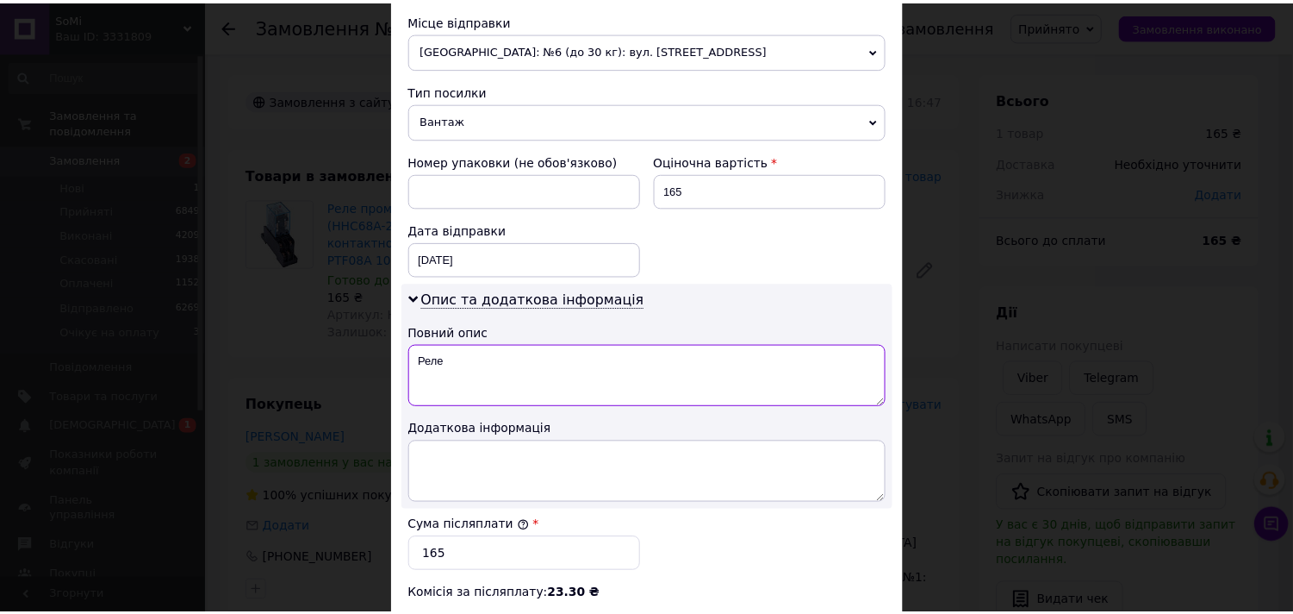
scroll to position [897, 0]
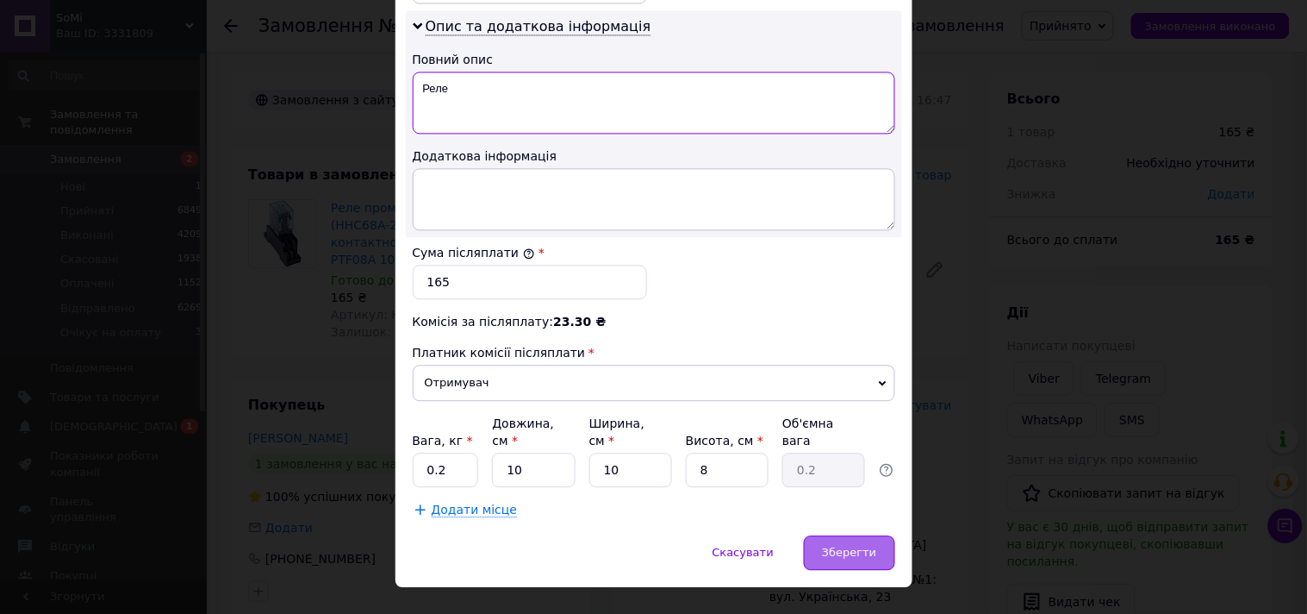
type textarea "Реле"
click at [838, 545] on span "Зберегти" at bounding box center [849, 551] width 54 height 13
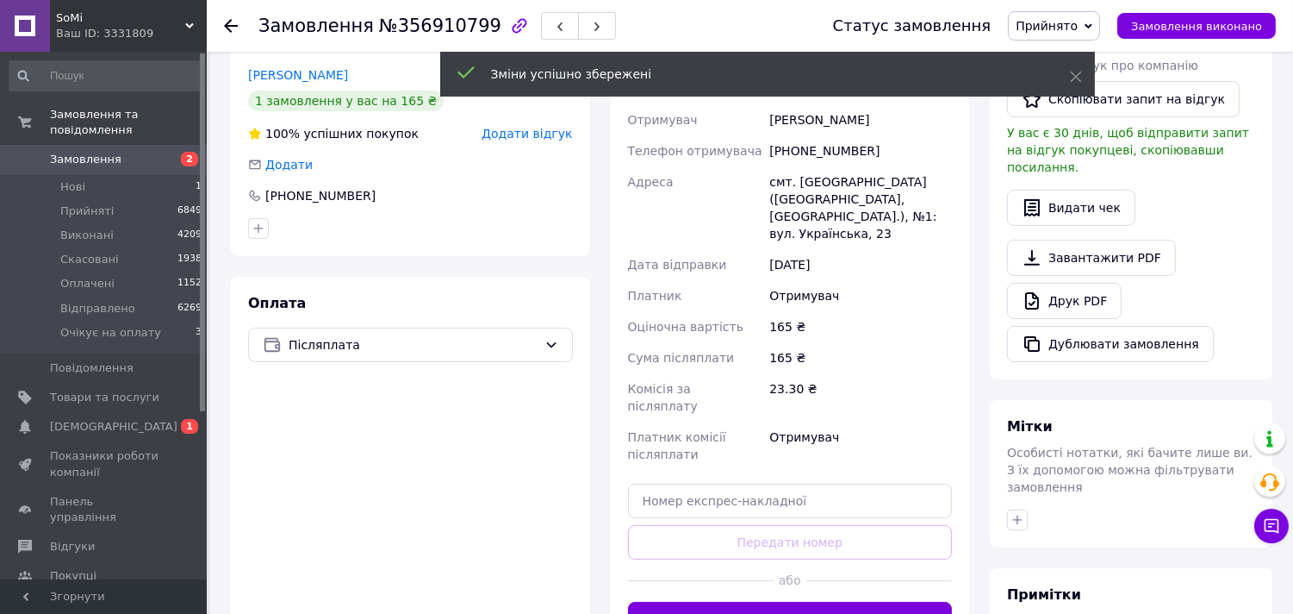
scroll to position [380, 0]
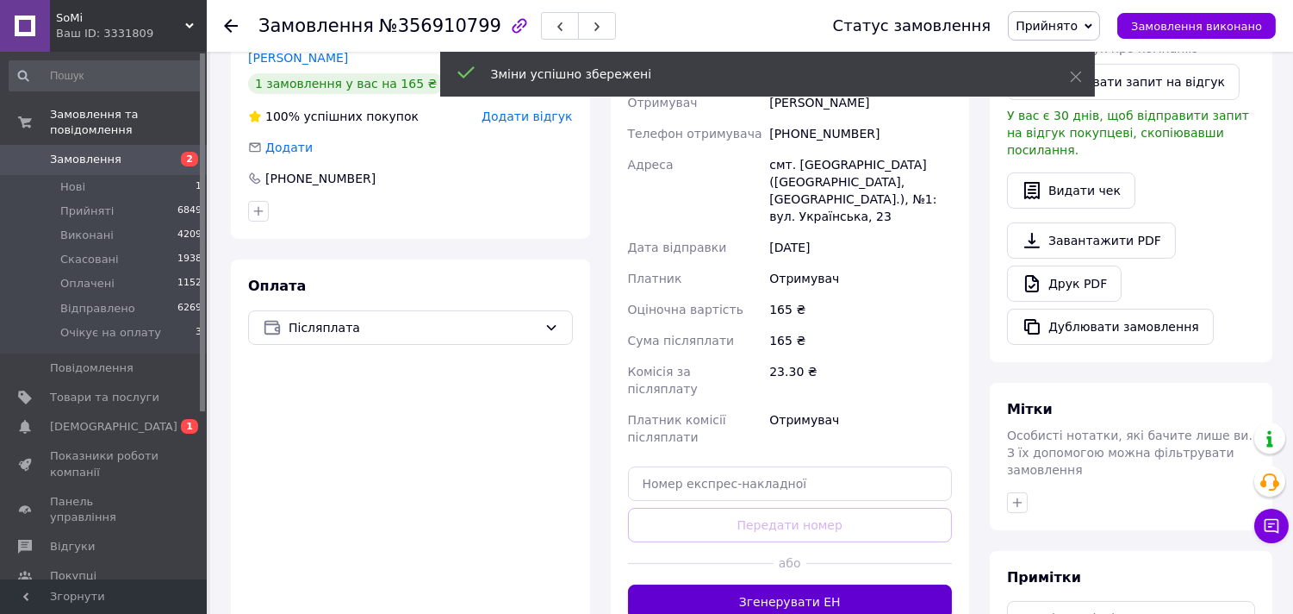
click at [807, 584] on button "Згенерувати ЕН" at bounding box center [790, 601] width 325 height 34
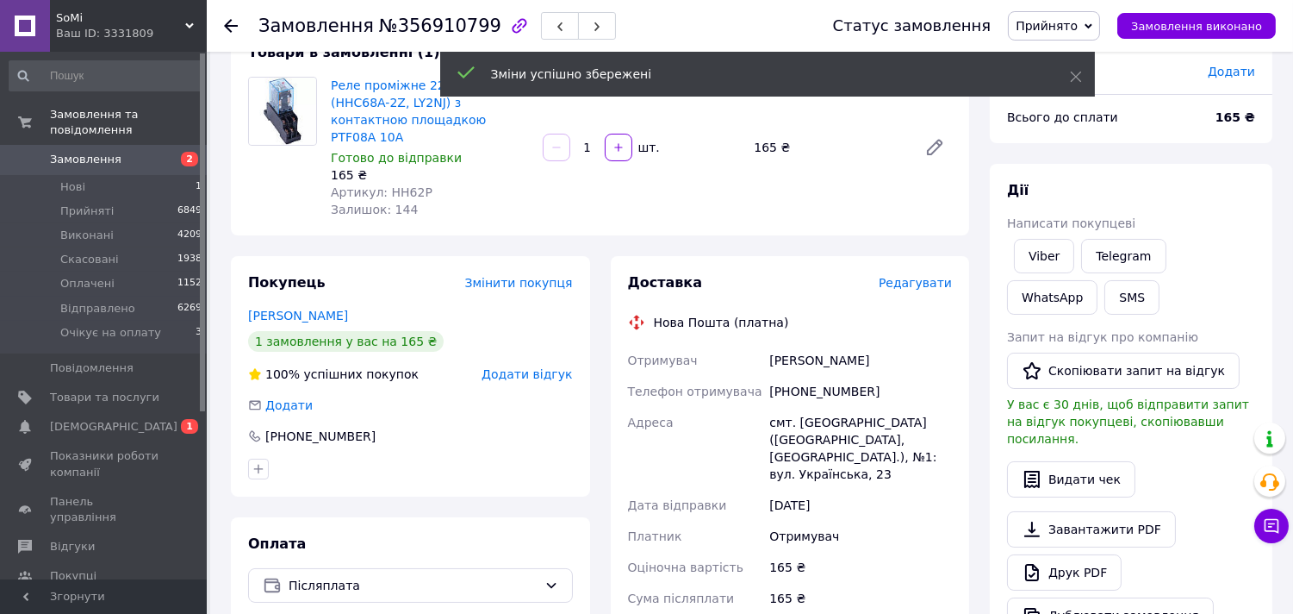
scroll to position [103, 0]
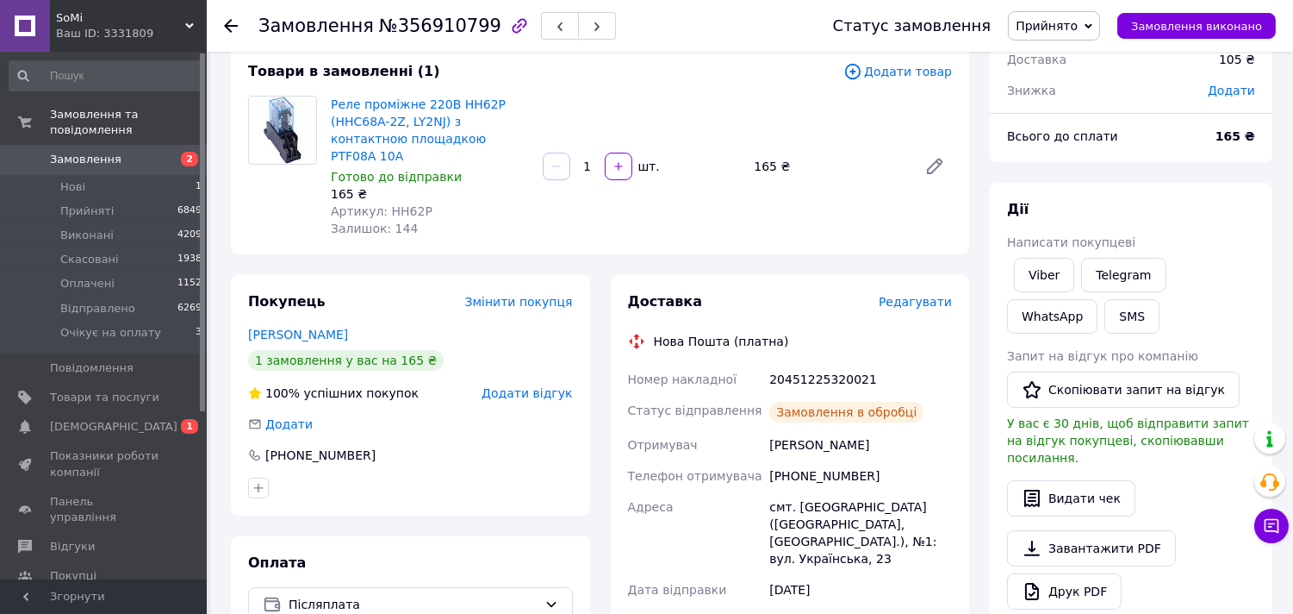
click at [821, 364] on div "20451225320021" at bounding box center [861, 379] width 190 height 31
copy div "20451225320021"
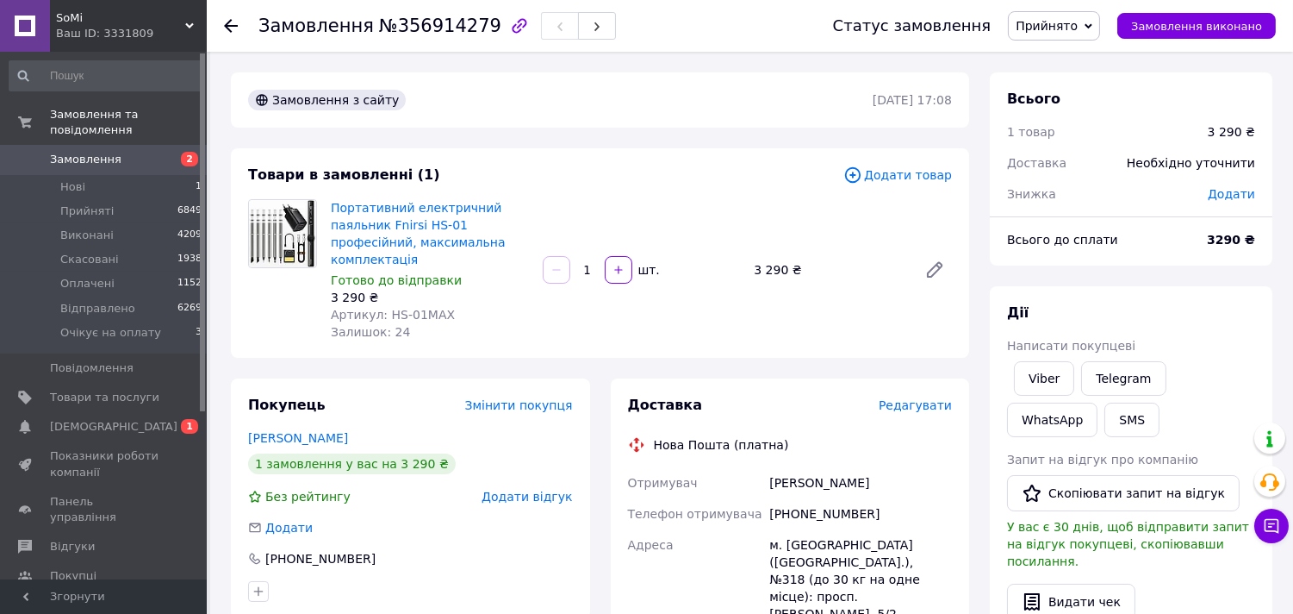
click at [899, 398] on span "Редагувати" at bounding box center [915, 405] width 73 height 14
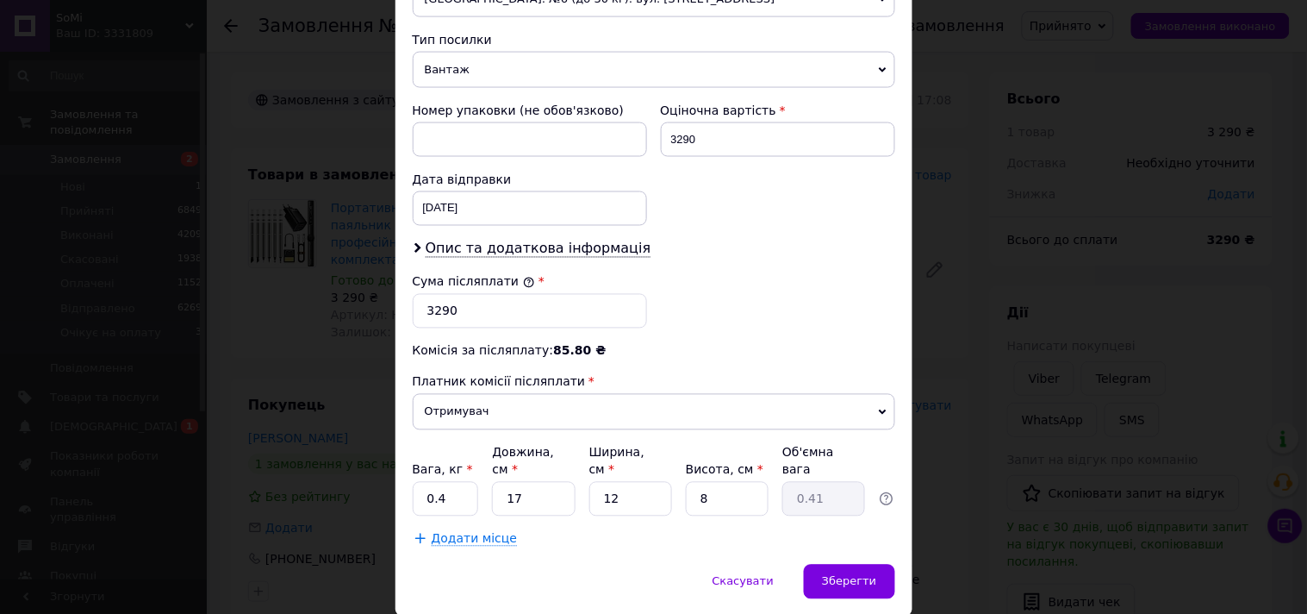
scroll to position [703, 0]
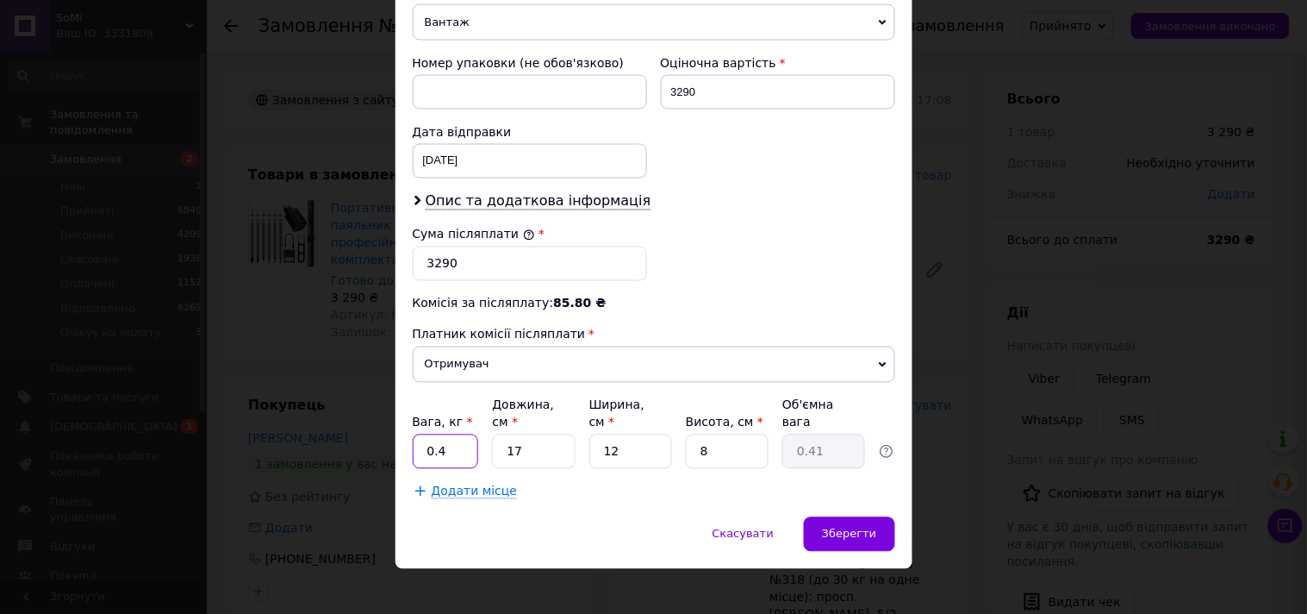
click at [448, 439] on input "0.4" at bounding box center [446, 451] width 66 height 34
type input "1"
click at [539, 201] on span "Опис та додаткова інформація" at bounding box center [539, 201] width 226 height 17
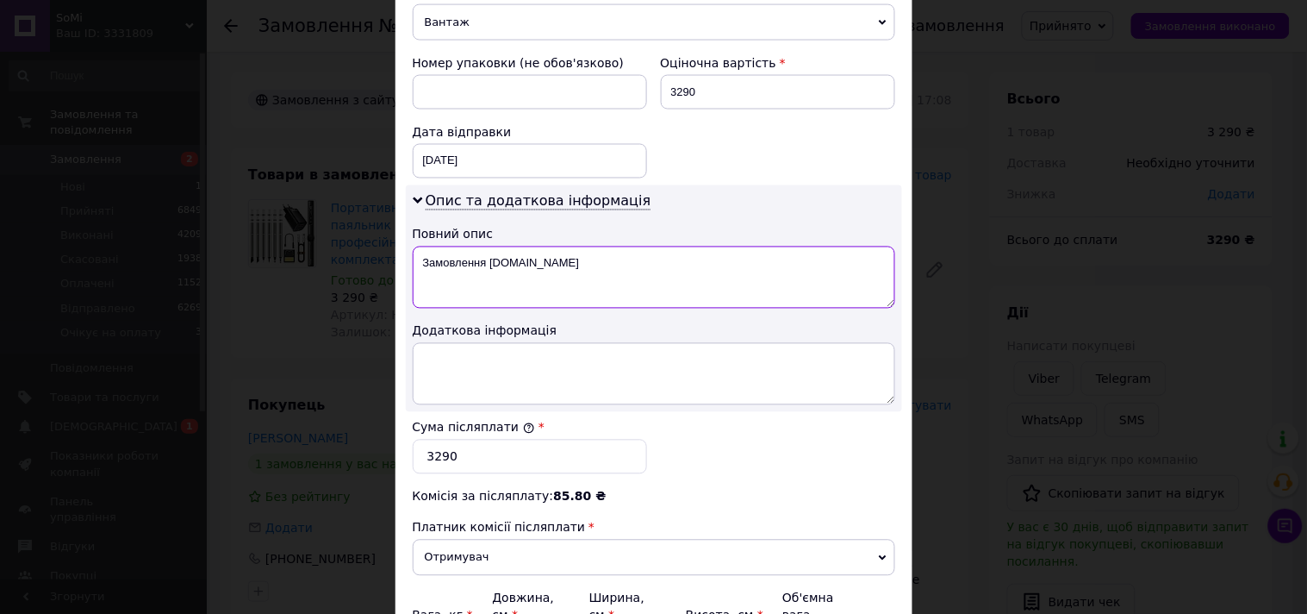
click at [551, 259] on textarea "Замовлення [DOMAIN_NAME]" at bounding box center [654, 277] width 483 height 62
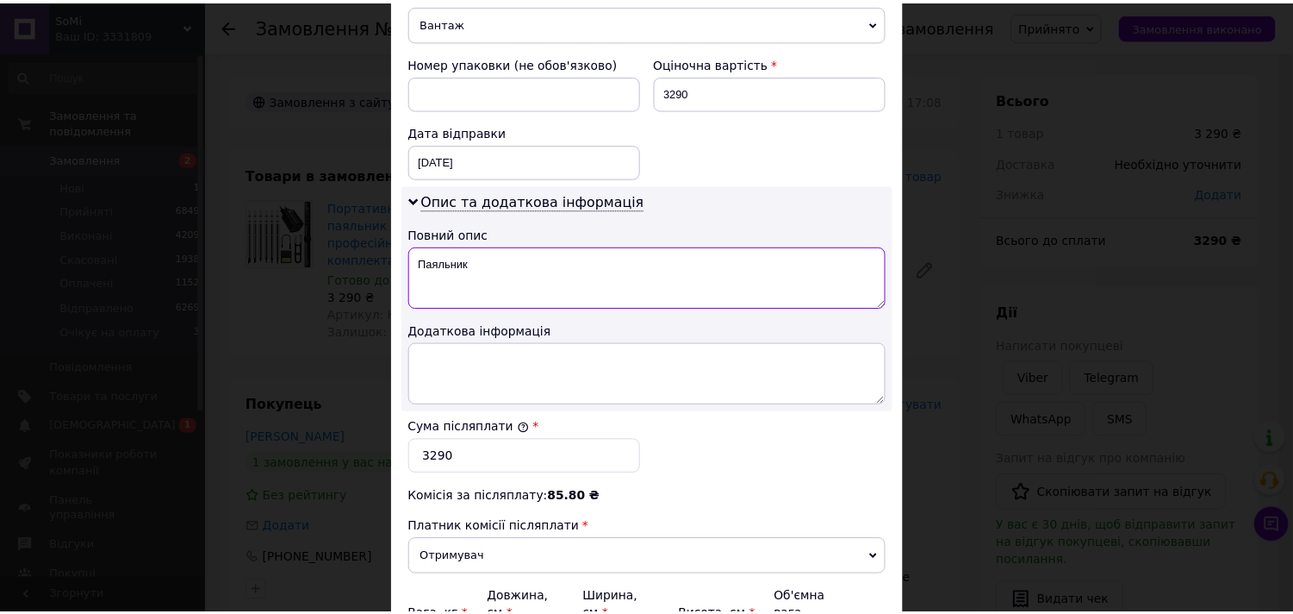
scroll to position [897, 0]
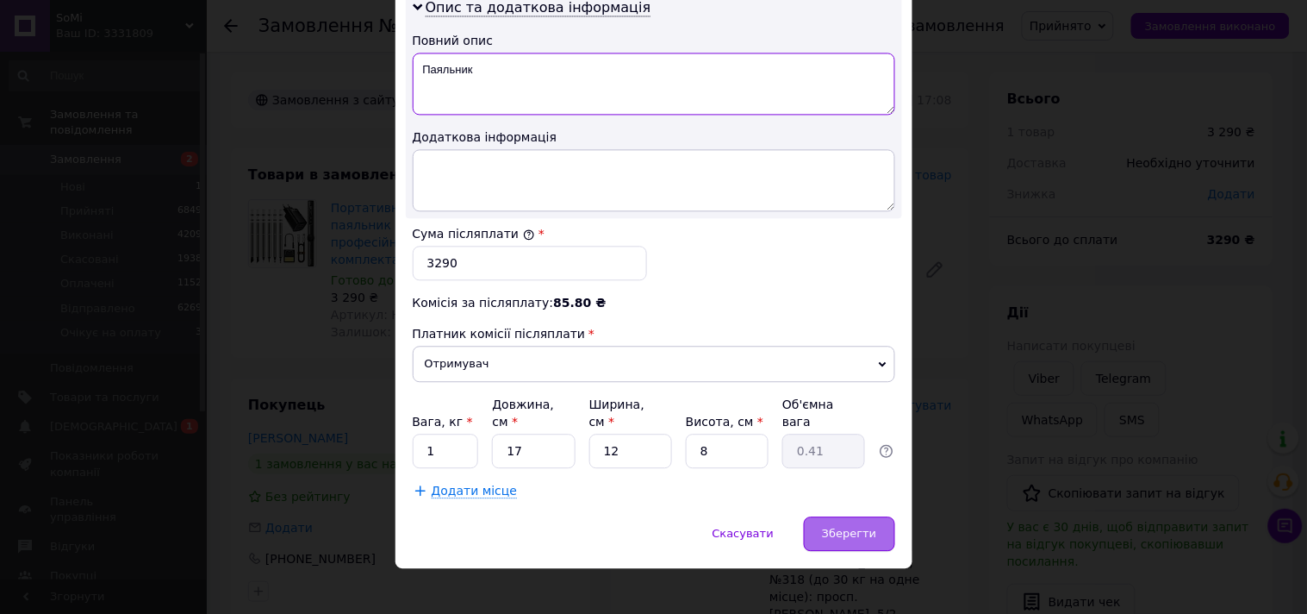
type textarea "Паяльник"
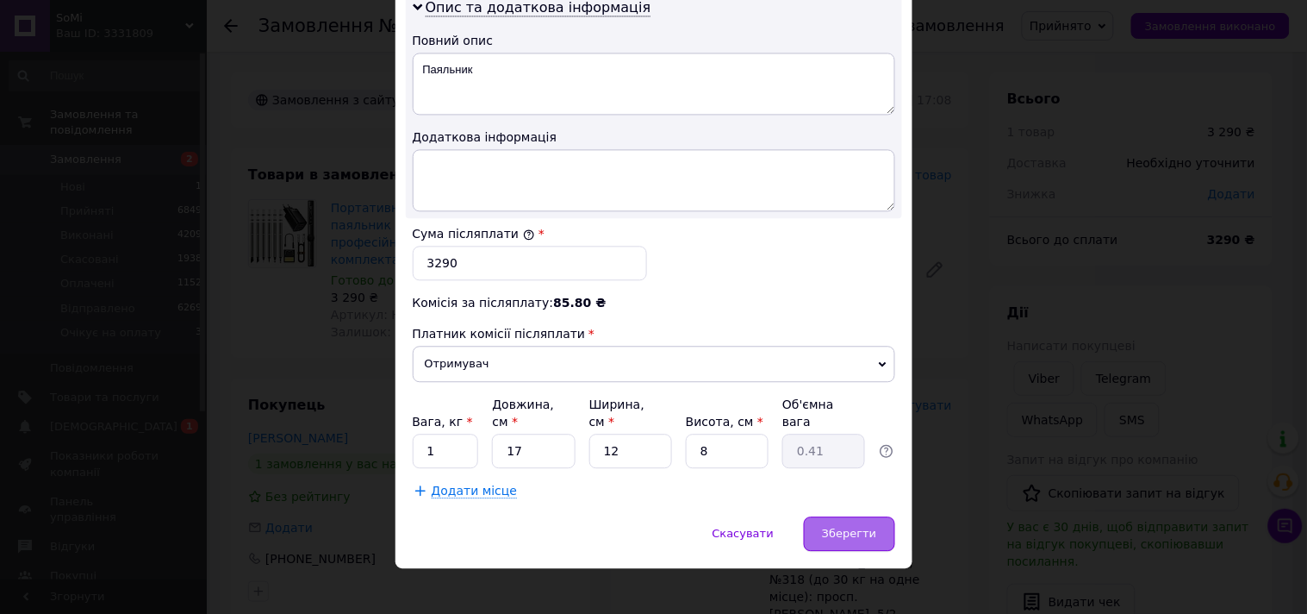
click at [862, 527] on span "Зберегти" at bounding box center [849, 533] width 54 height 13
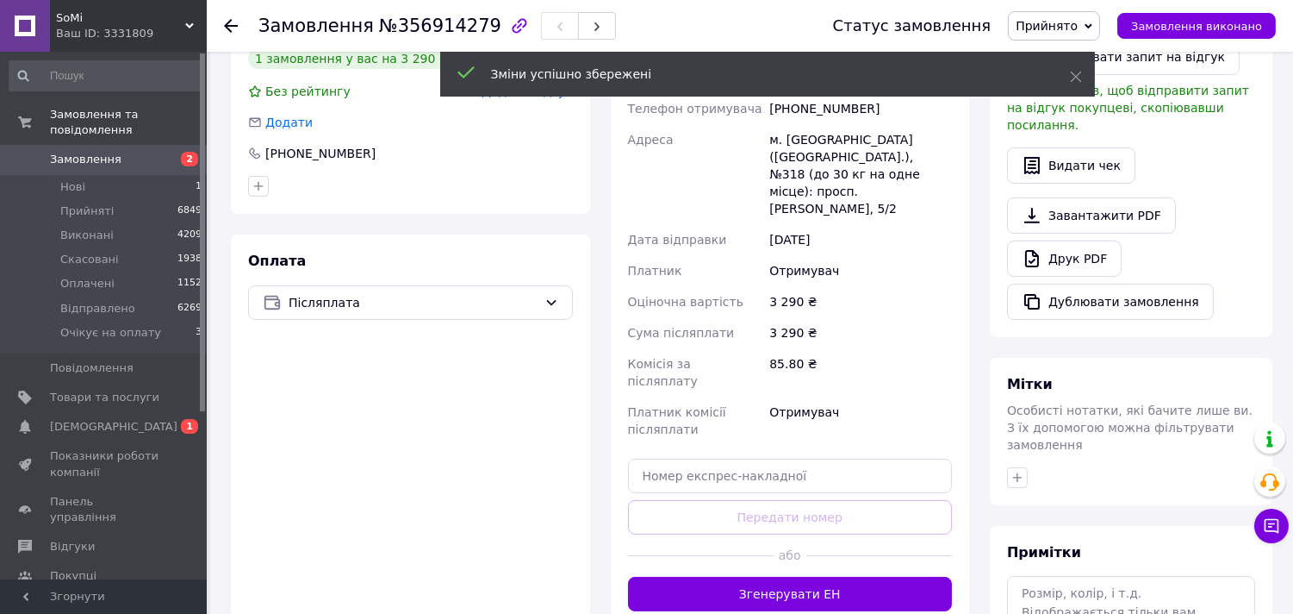
scroll to position [408, 0]
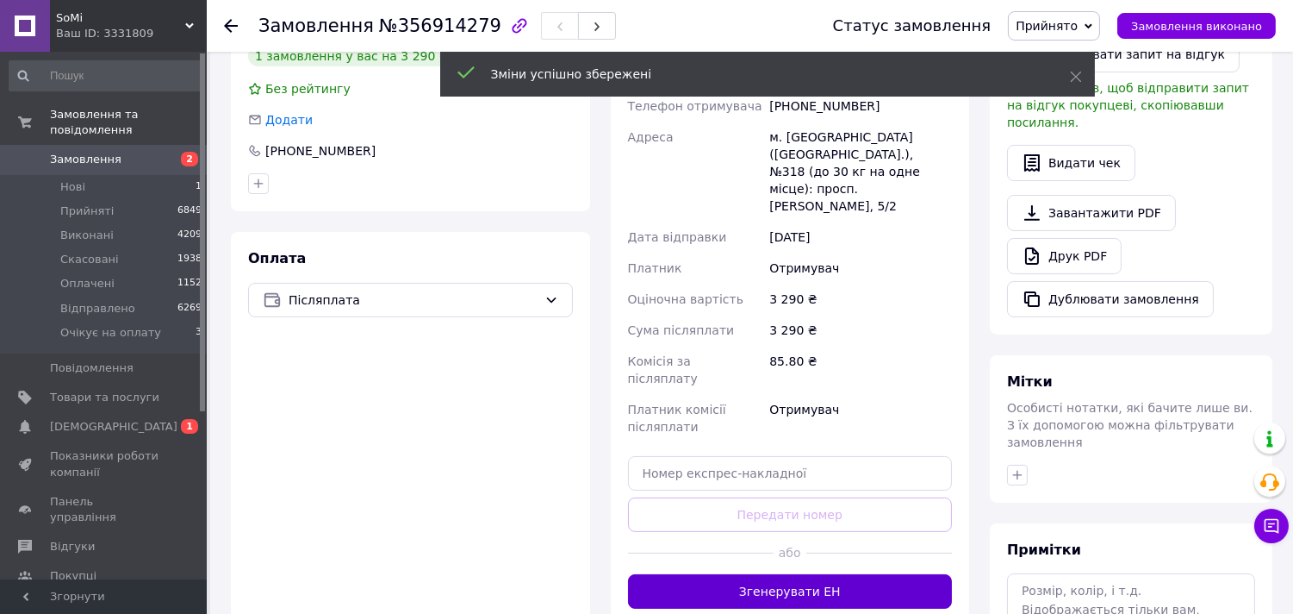
click at [838, 574] on button "Згенерувати ЕН" at bounding box center [790, 591] width 325 height 34
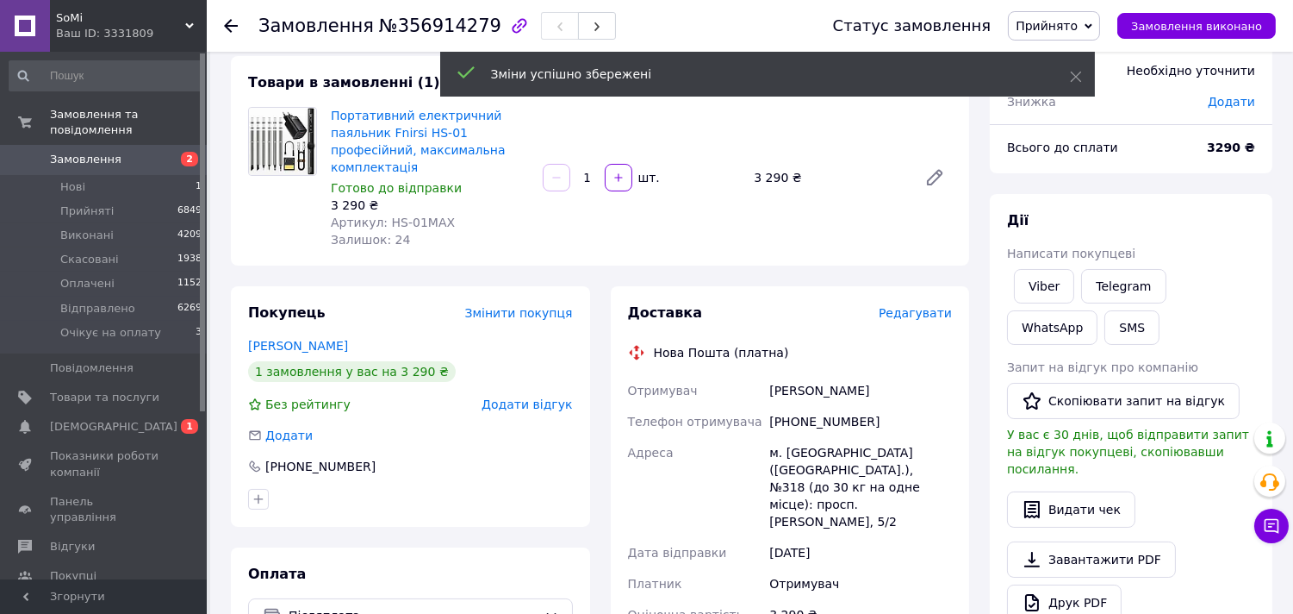
scroll to position [71, 0]
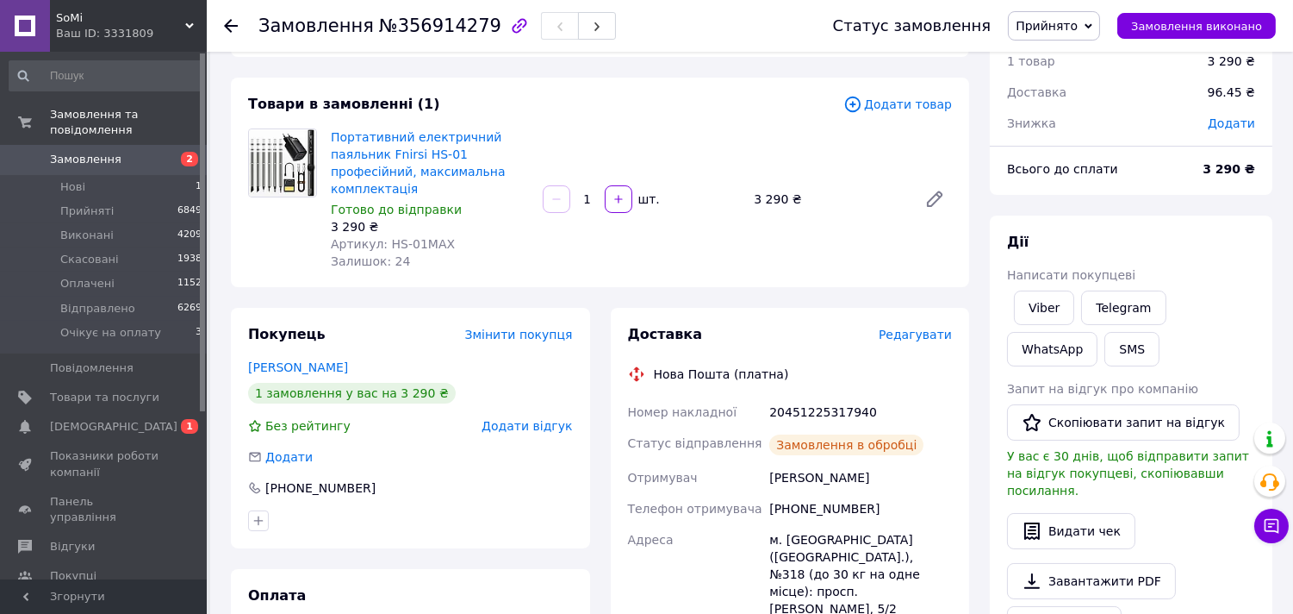
click at [819, 396] on div "20451225317940" at bounding box center [861, 411] width 190 height 31
copy div "20451225317940"
click at [1048, 304] on link "Viber" at bounding box center [1044, 307] width 60 height 34
copy div "20451225317940"
